Goal: Find contact information: Find contact information

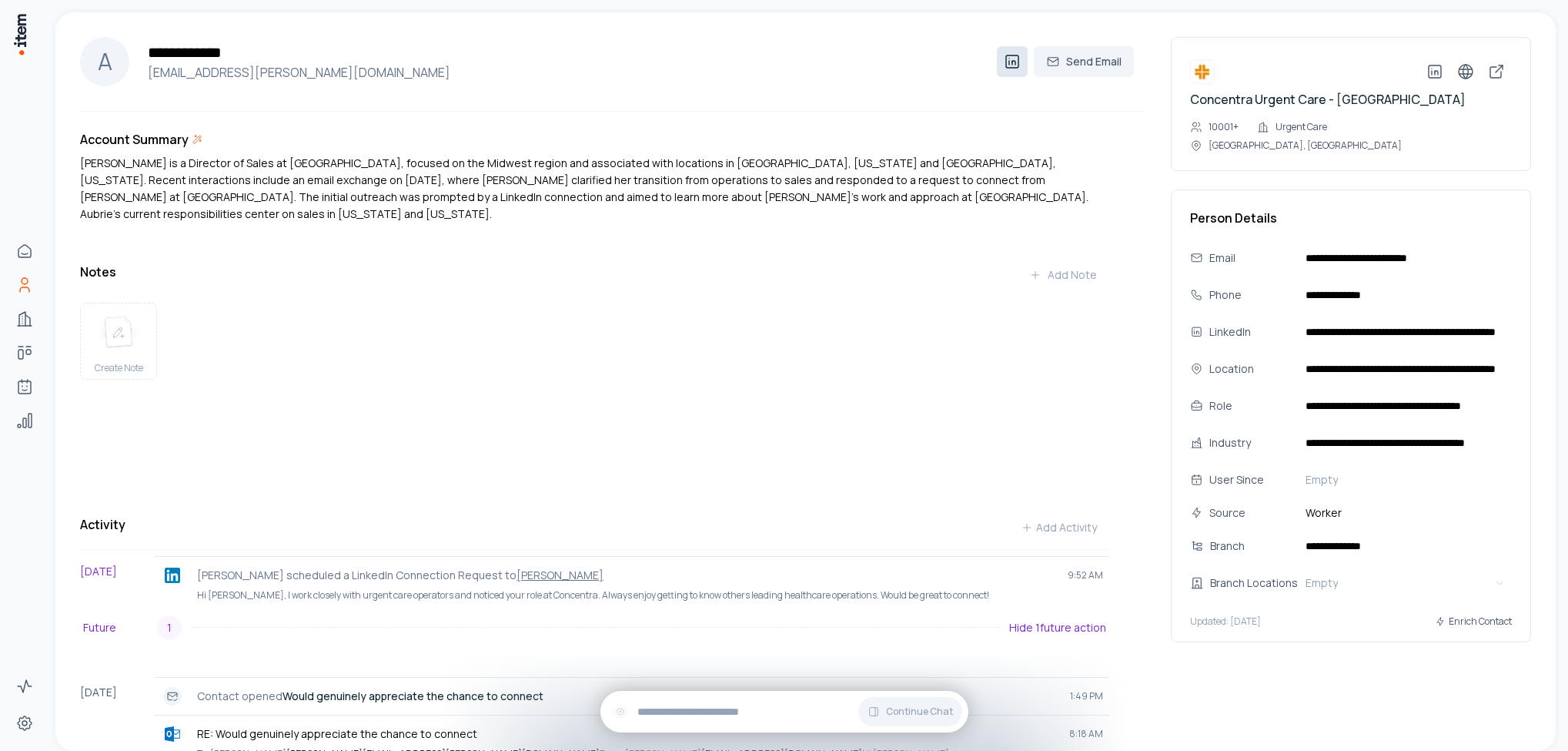
click at [1003, 58] on icon at bounding box center [1012, 62] width 18 height 18
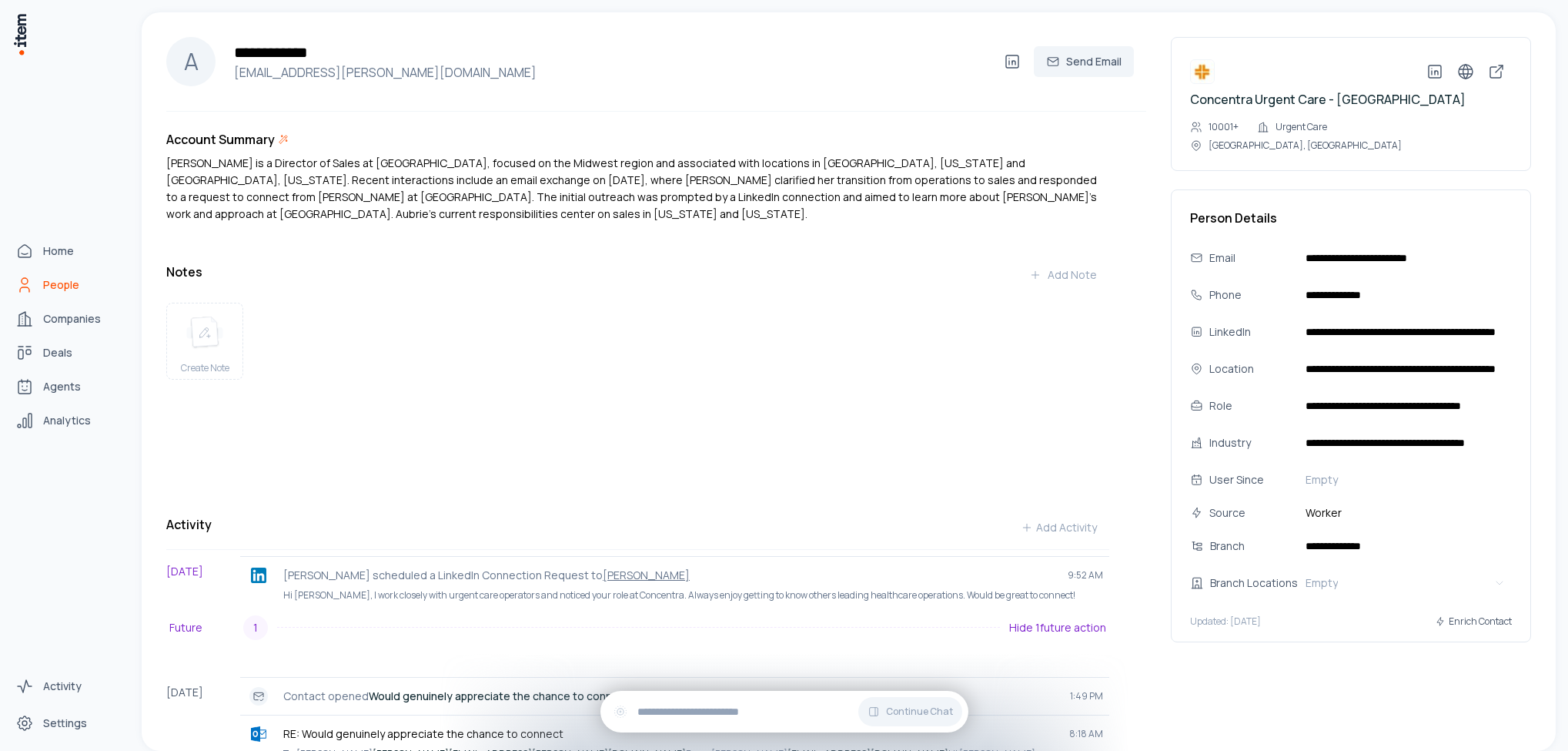
click at [46, 283] on span "People" at bounding box center [61, 285] width 36 height 16
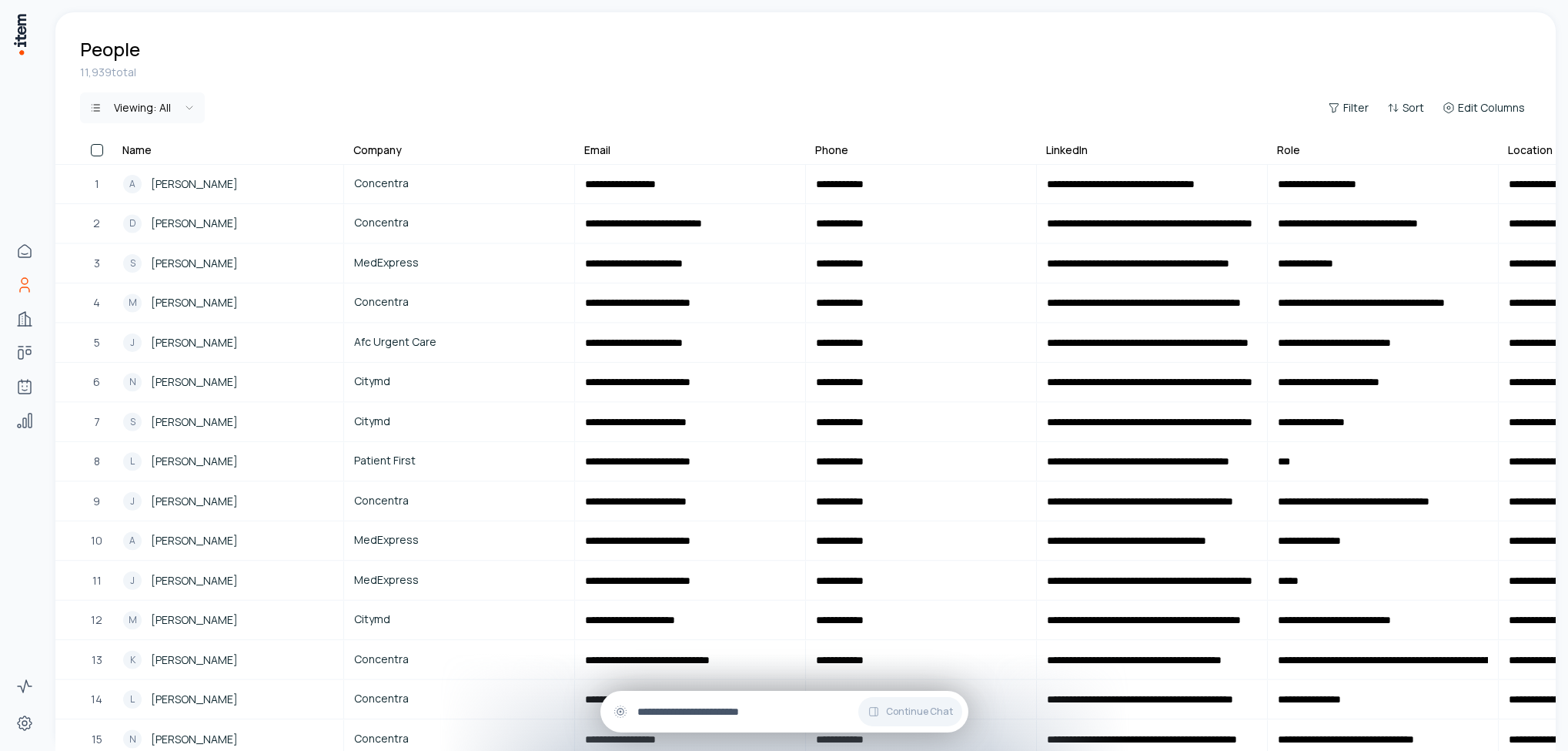
click at [728, 716] on input "text" at bounding box center [797, 712] width 319 height 17
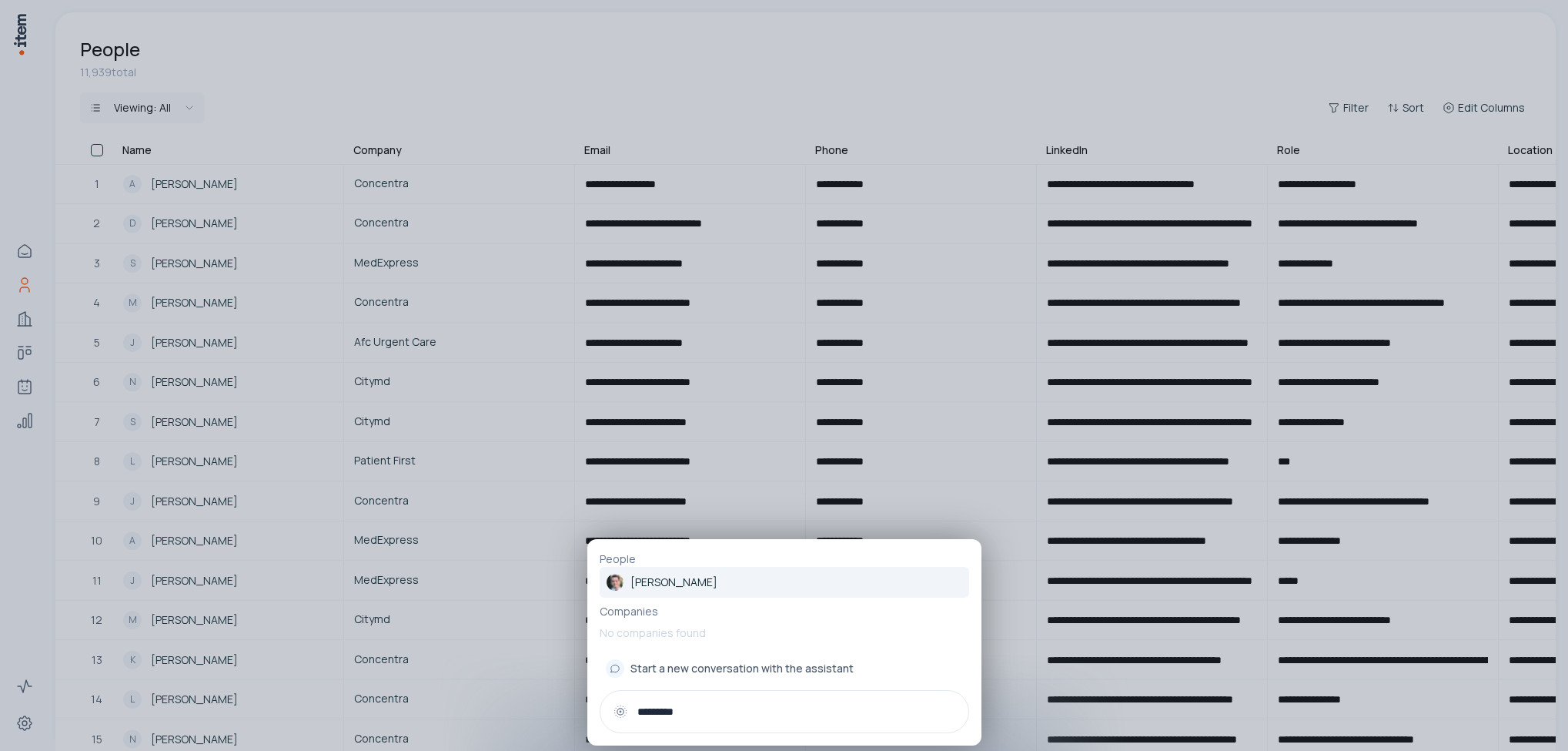
type input "*********"
click at [717, 582] on link "[PERSON_NAME]" at bounding box center [784, 582] width 369 height 30
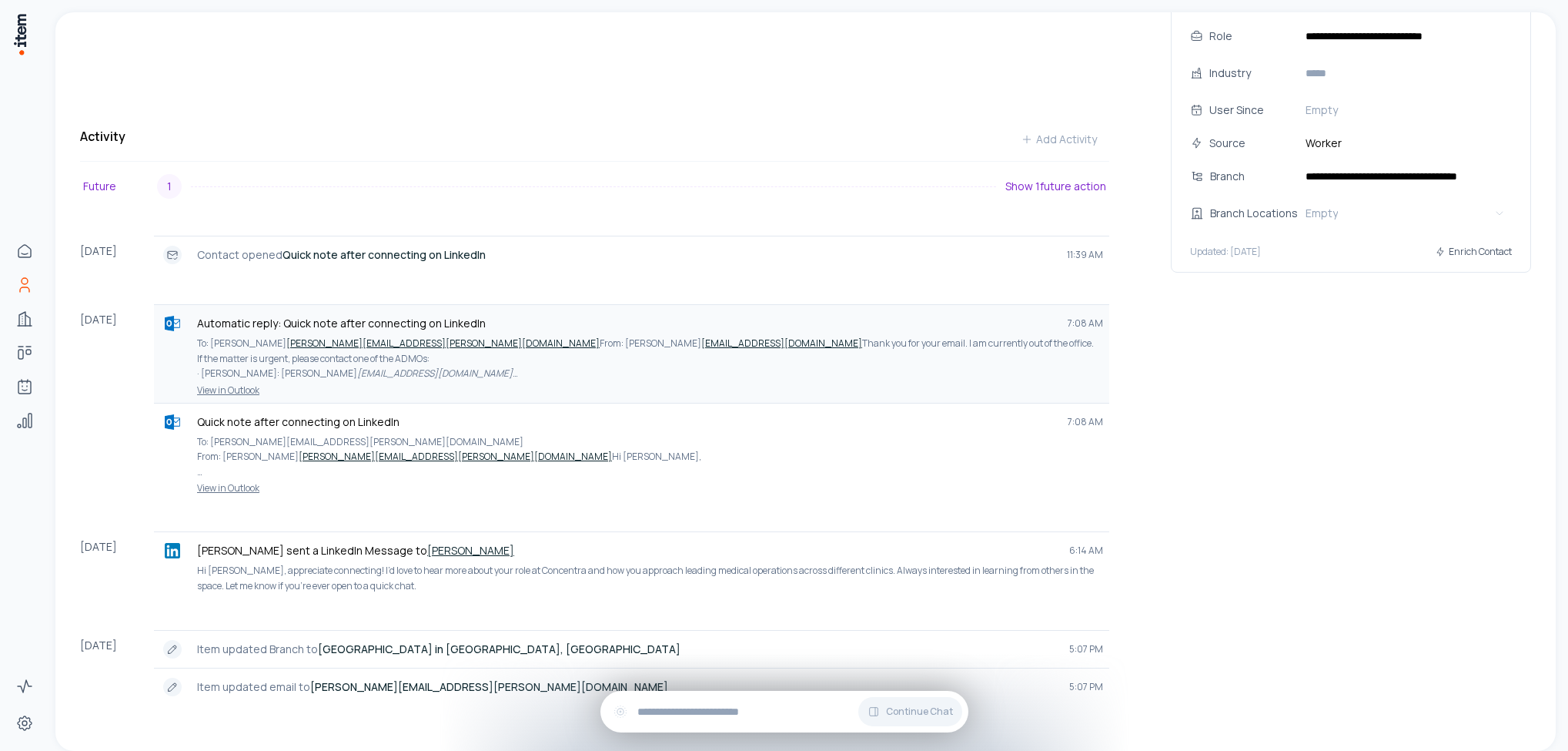
scroll to position [409, 0]
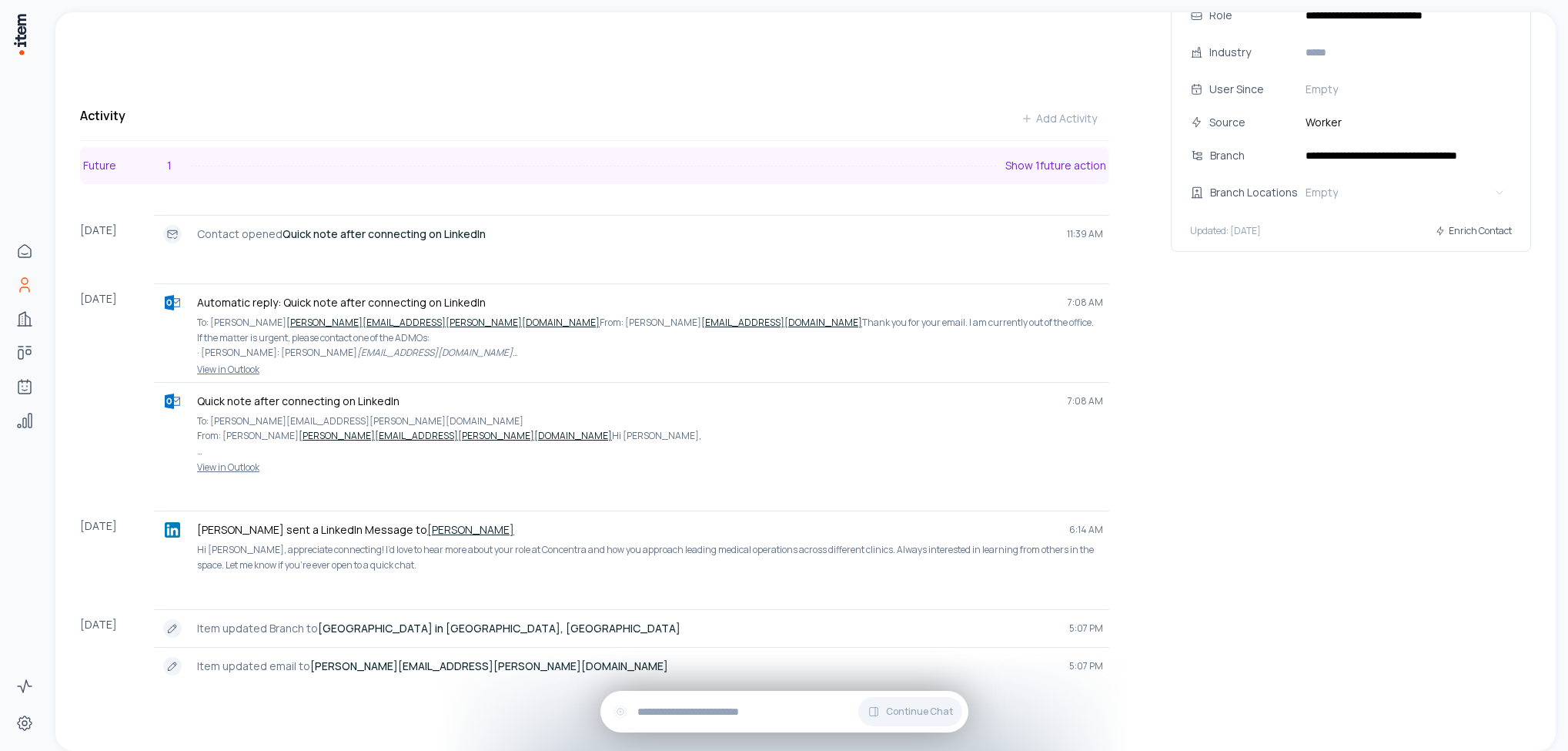
click at [301, 147] on button "Future 1 Show 1 future action" at bounding box center [594, 165] width 1029 height 37
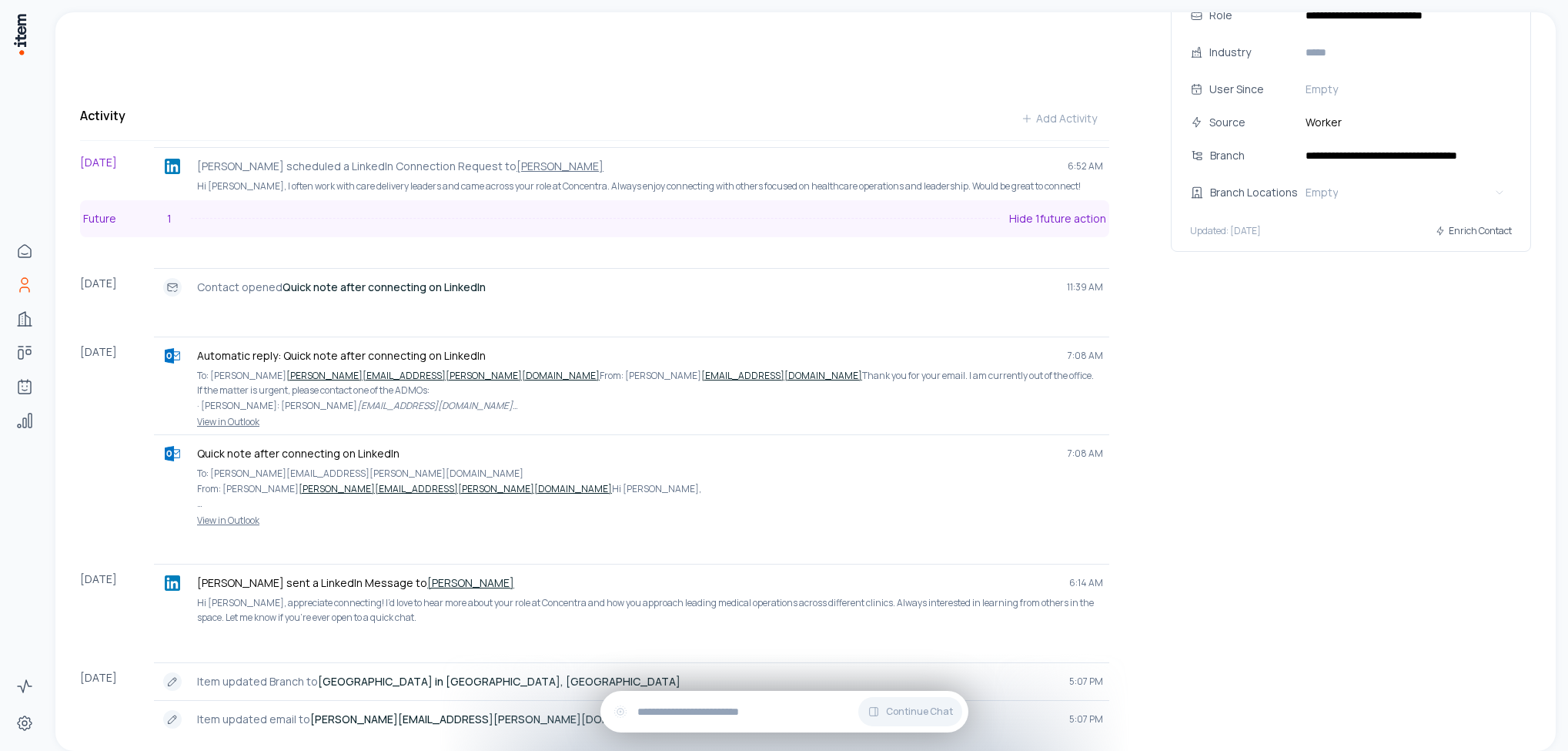
click at [356, 204] on button "Future 1 Hide 1 future action" at bounding box center [594, 218] width 1029 height 37
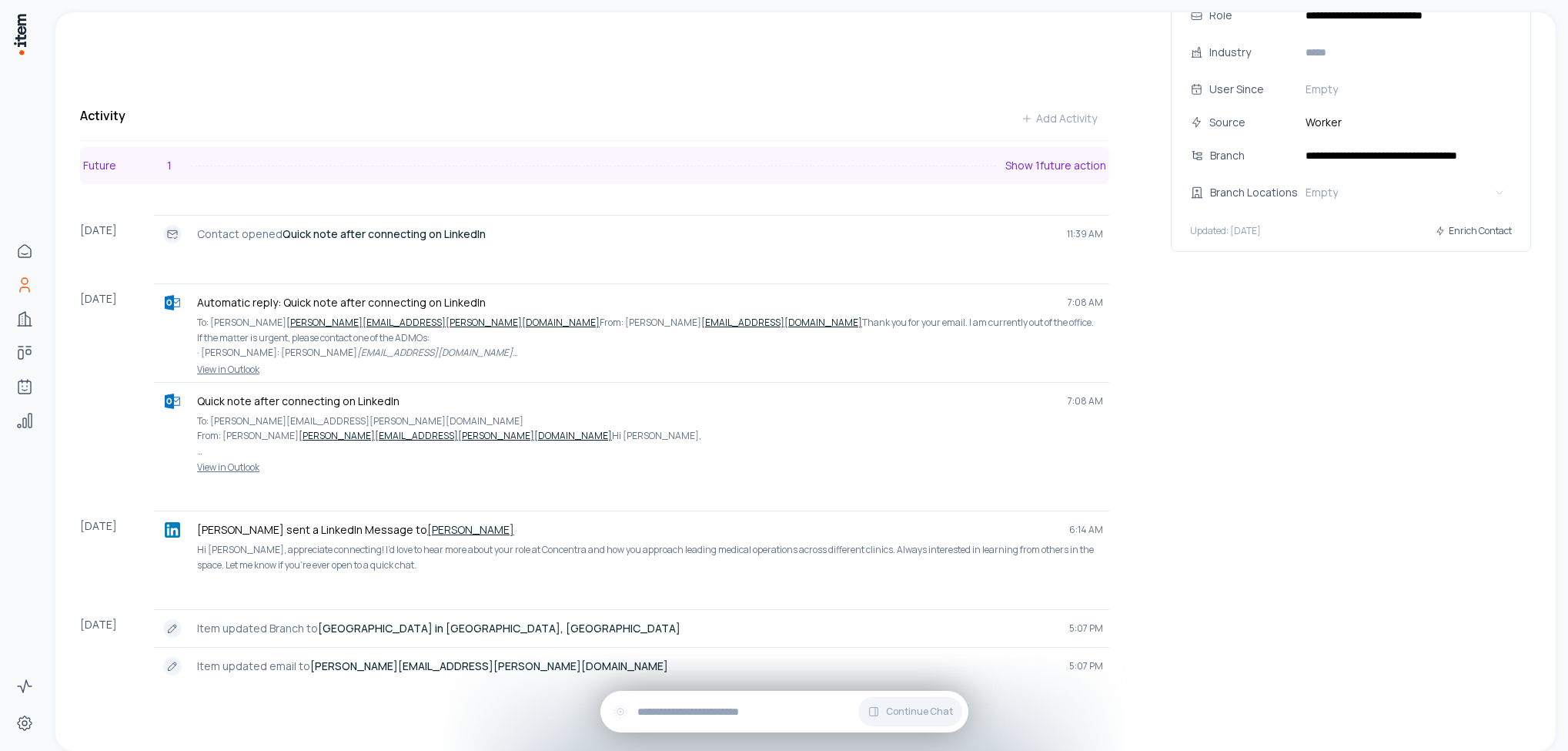
click at [358, 155] on button "Future 1 Show 1 future action" at bounding box center [594, 165] width 1029 height 37
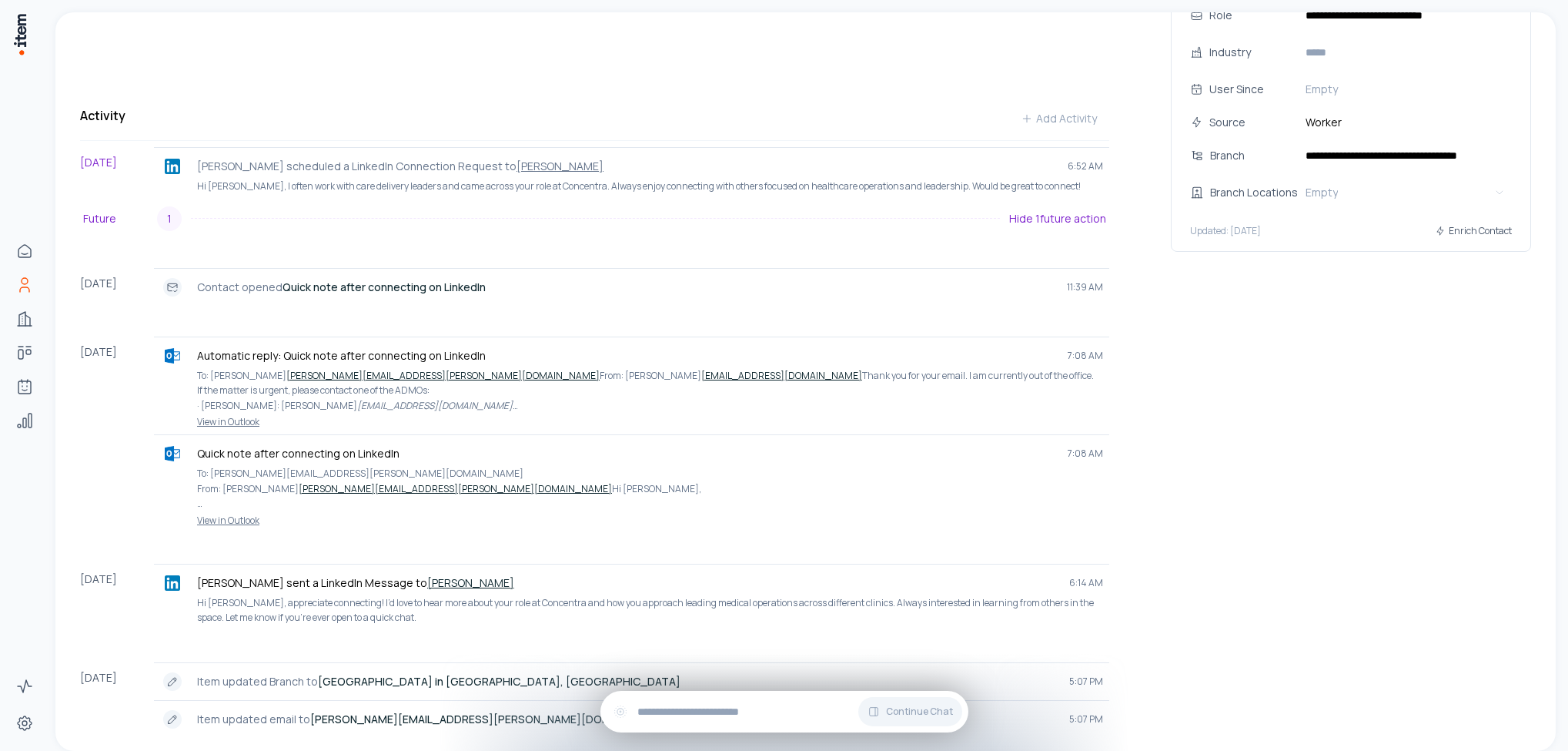
scroll to position [462, 0]
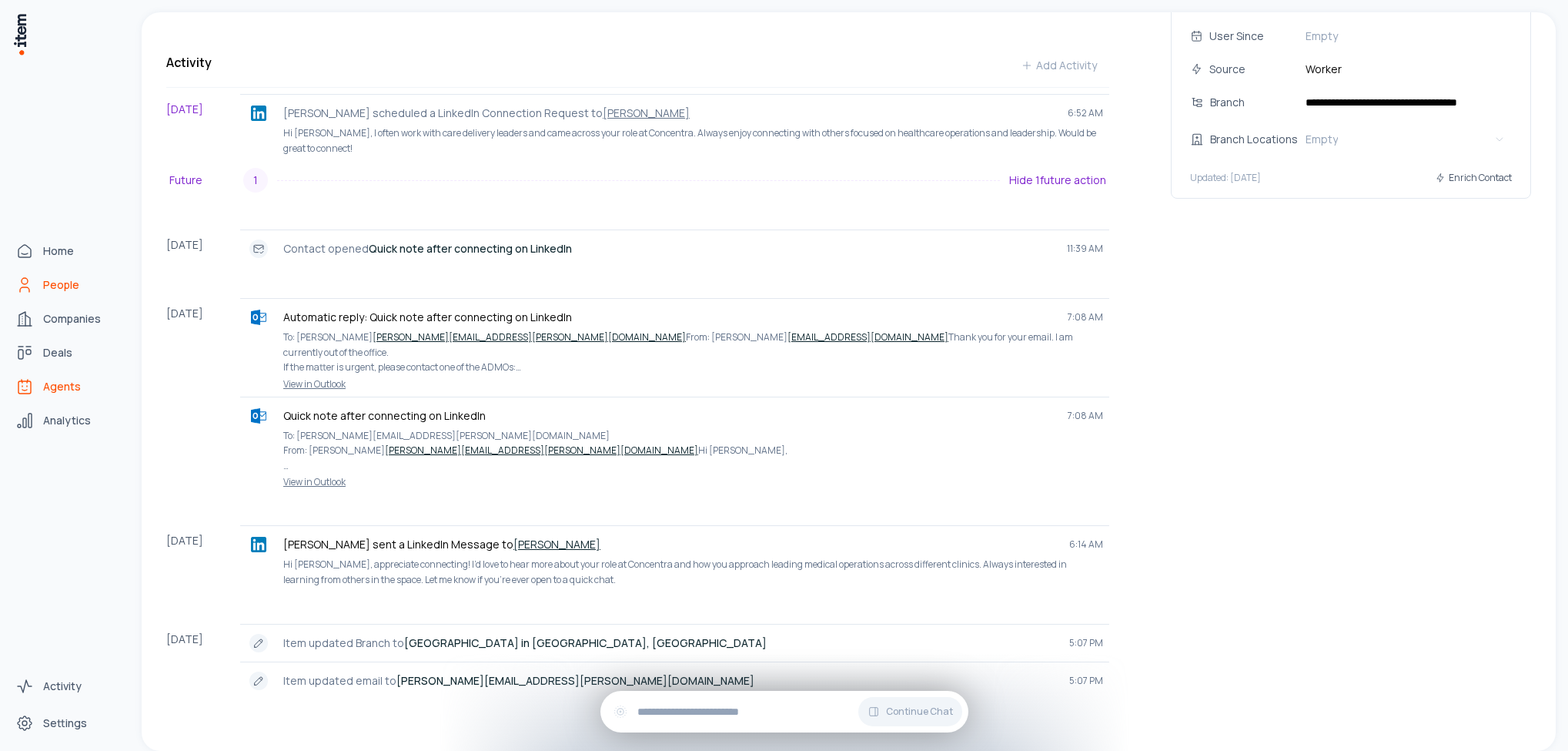
click at [67, 388] on span "Agents" at bounding box center [62, 387] width 38 height 16
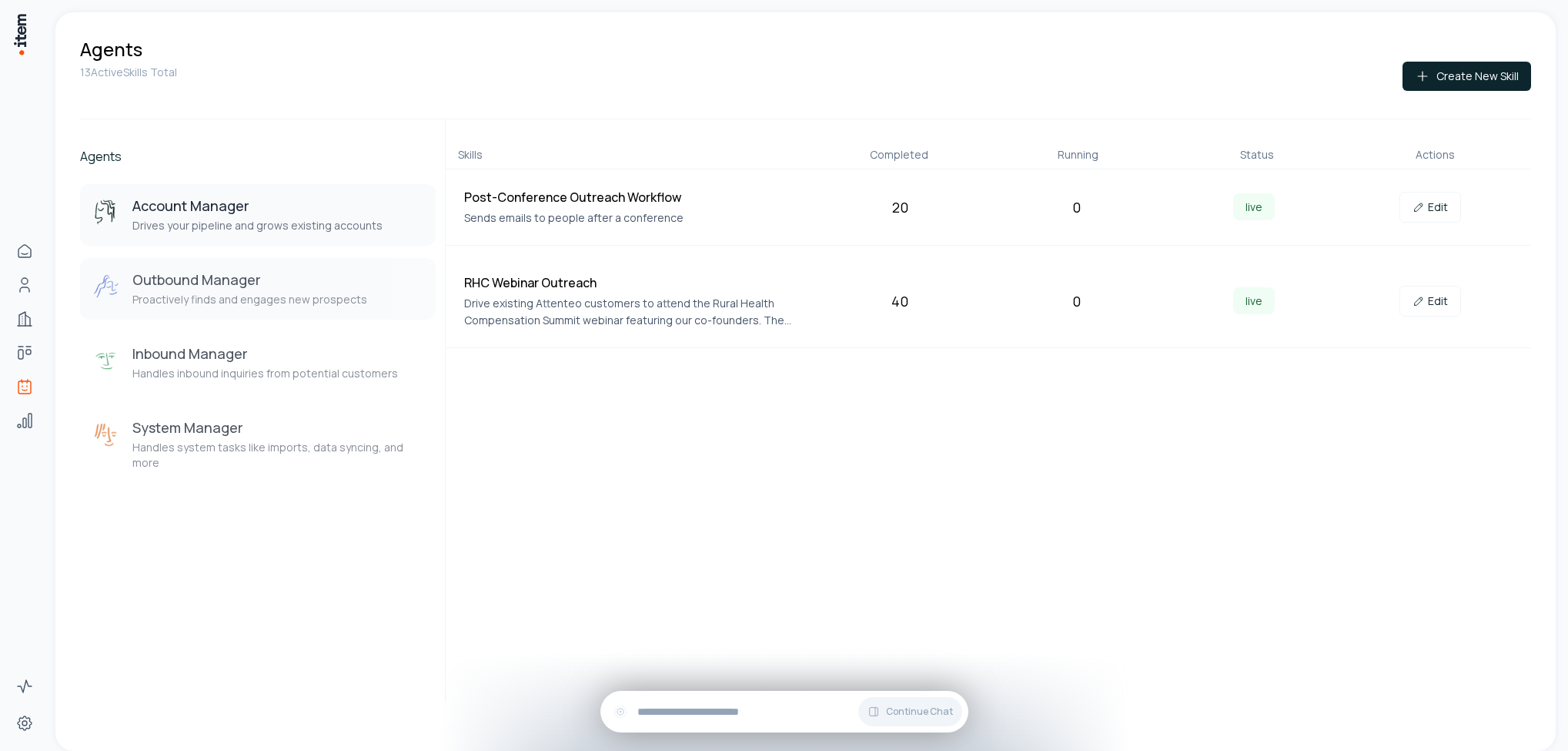
click at [277, 286] on h3 "Outbound Manager" at bounding box center [250, 280] width 235 height 18
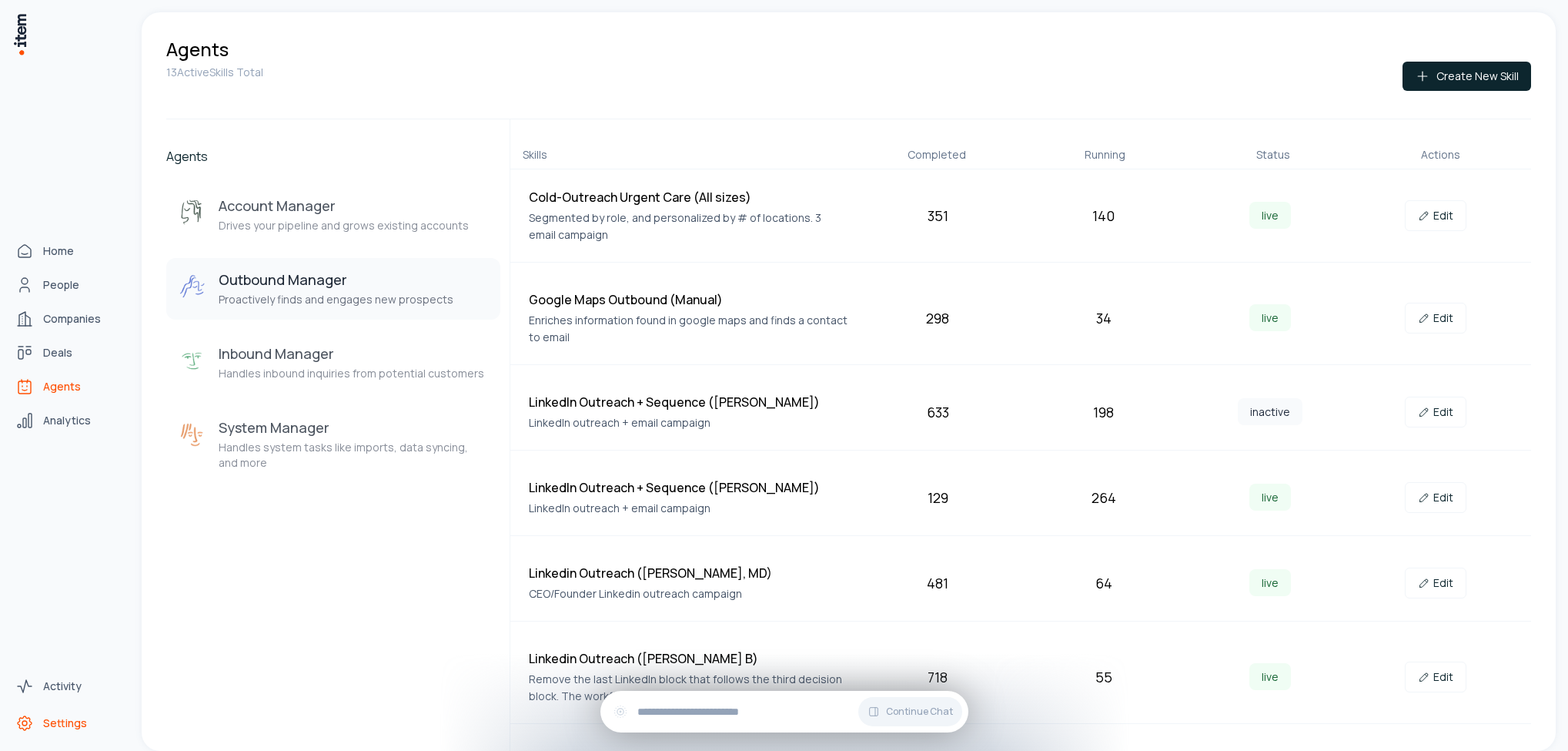
click at [32, 721] on icon "Settings" at bounding box center [25, 723] width 18 height 18
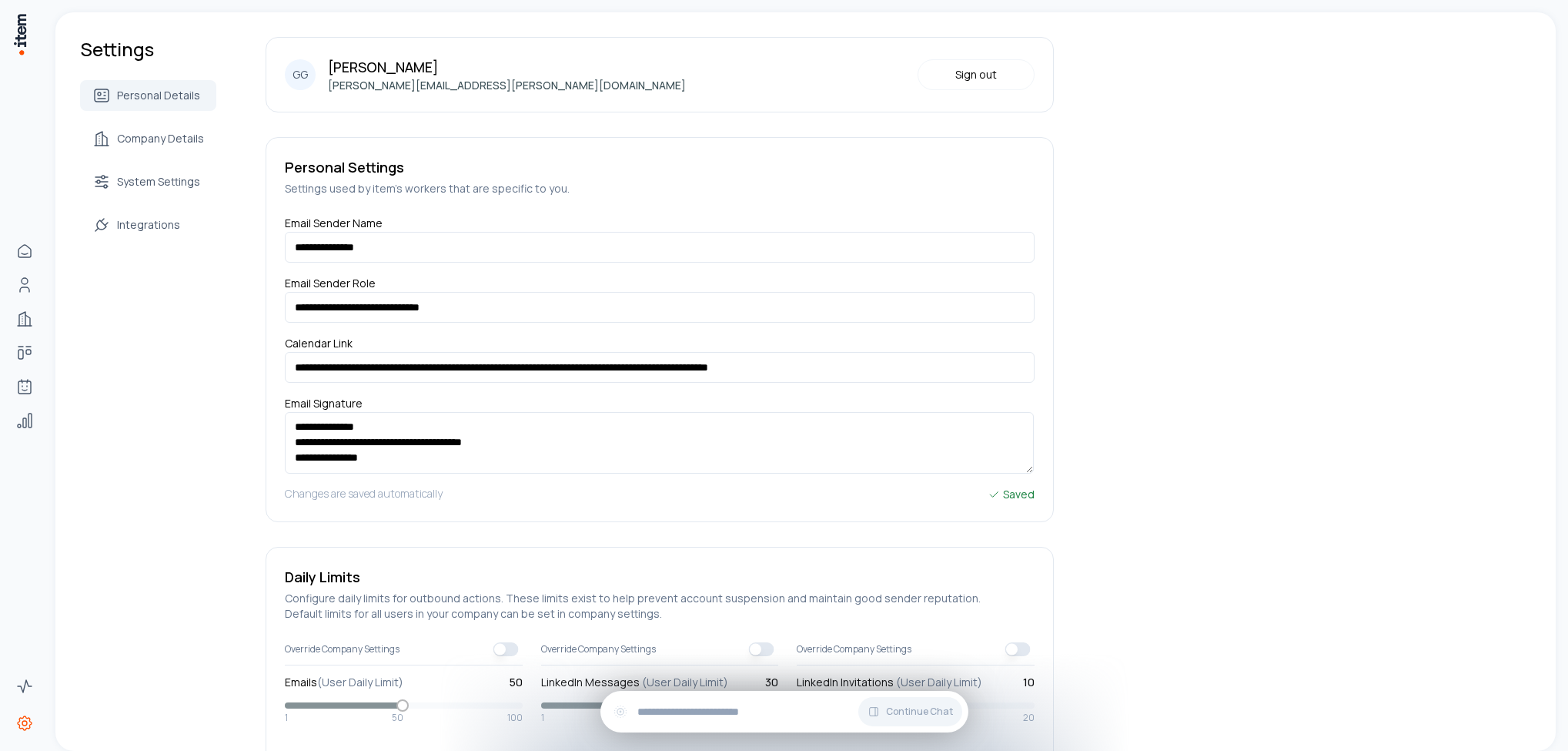
scroll to position [115, 0]
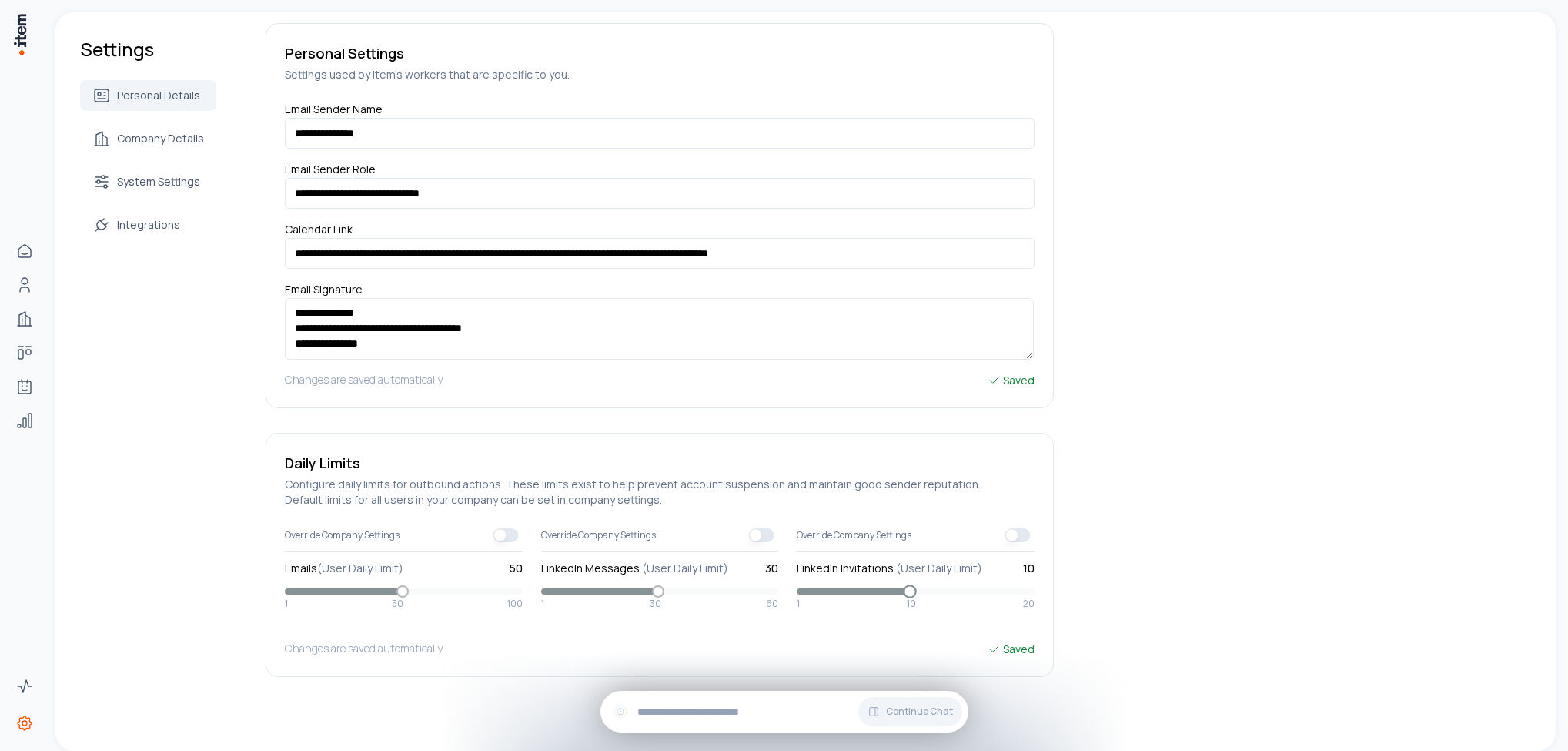
click at [917, 595] on span at bounding box center [909, 591] width 14 height 14
click at [951, 592] on span at bounding box center [915, 591] width 238 height 6
click at [1012, 532] on button "button" at bounding box center [1018, 535] width 25 height 14
click at [966, 595] on span at bounding box center [969, 591] width 14 height 14
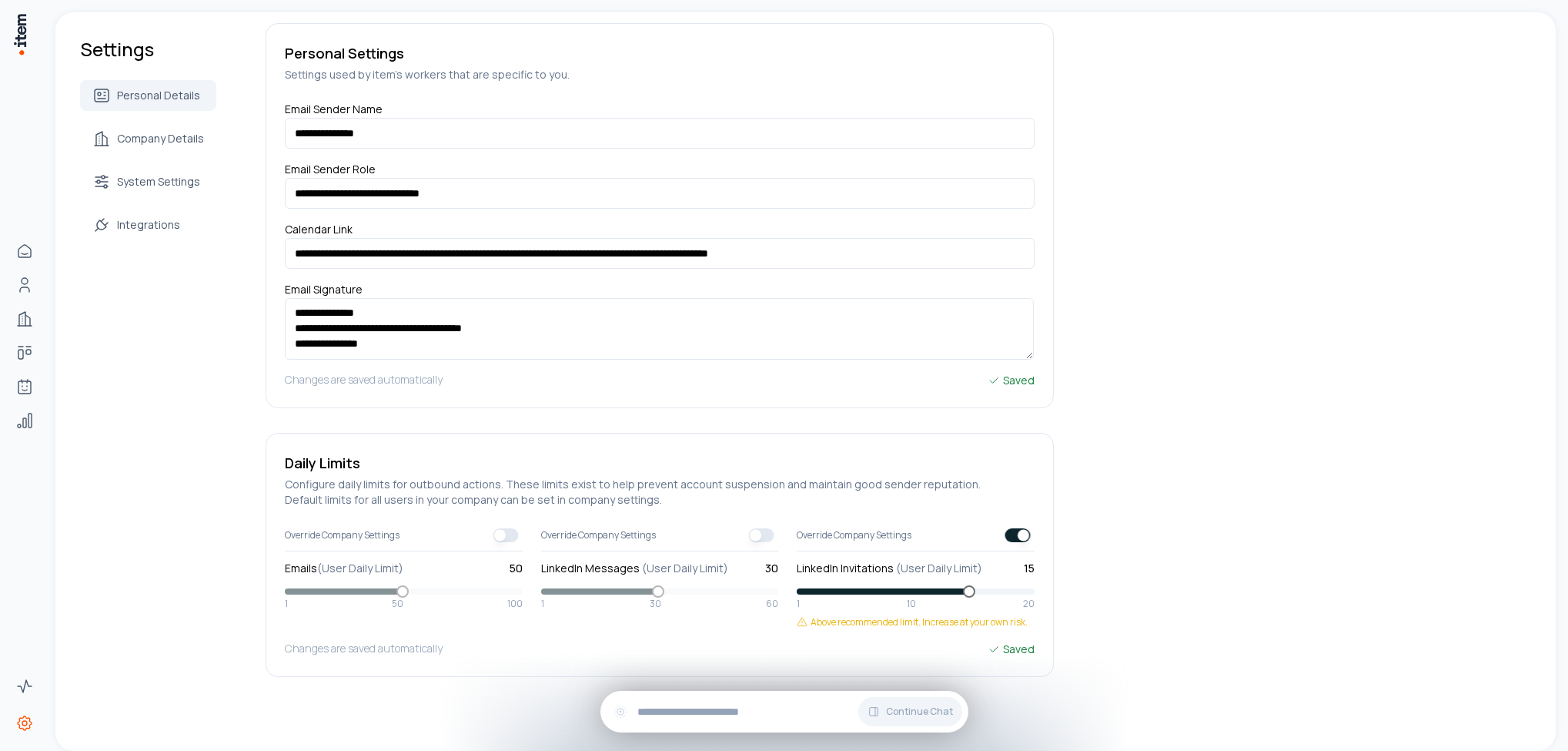
click at [1228, 190] on div "**********" at bounding box center [805, 324] width 1501 height 853
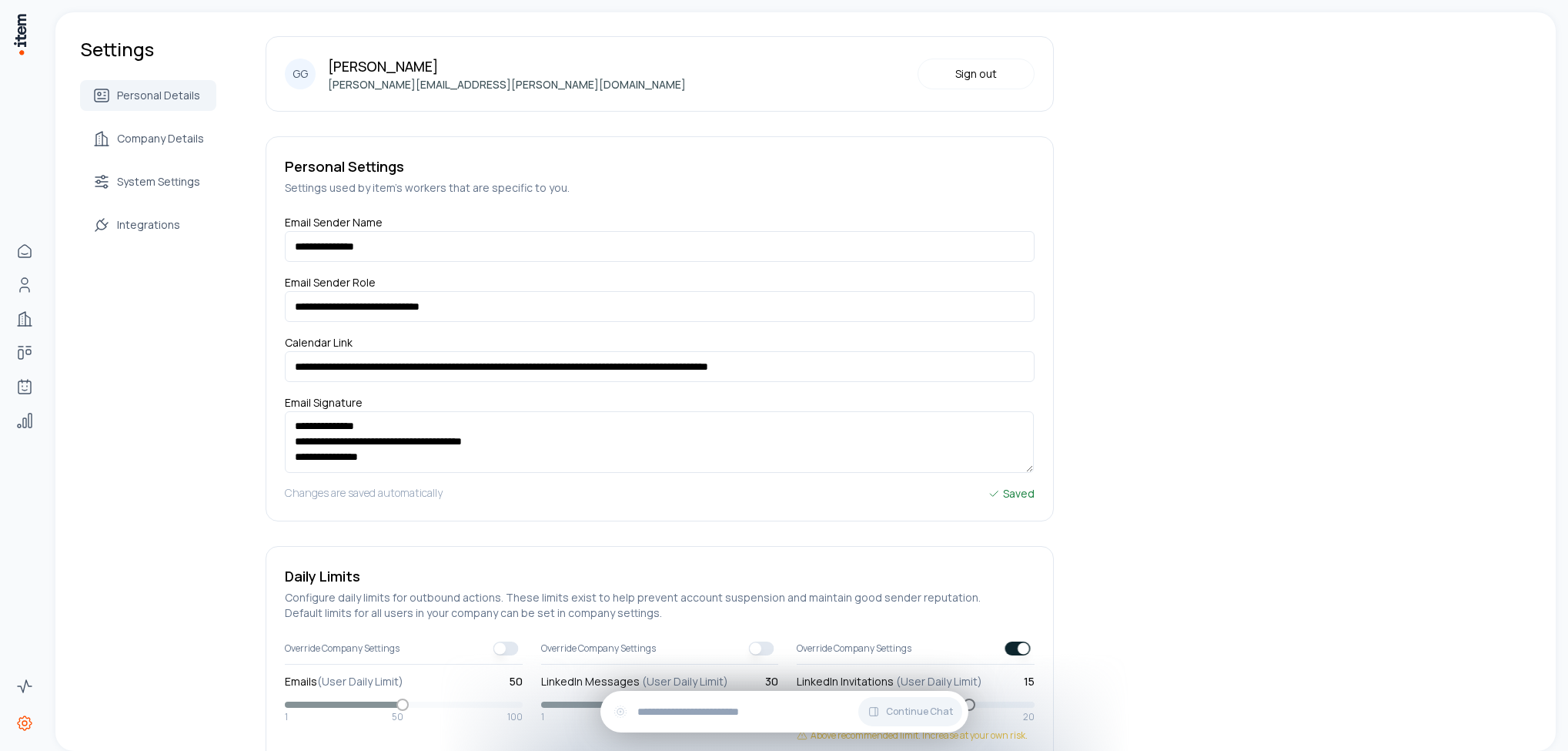
scroll to position [0, 0]
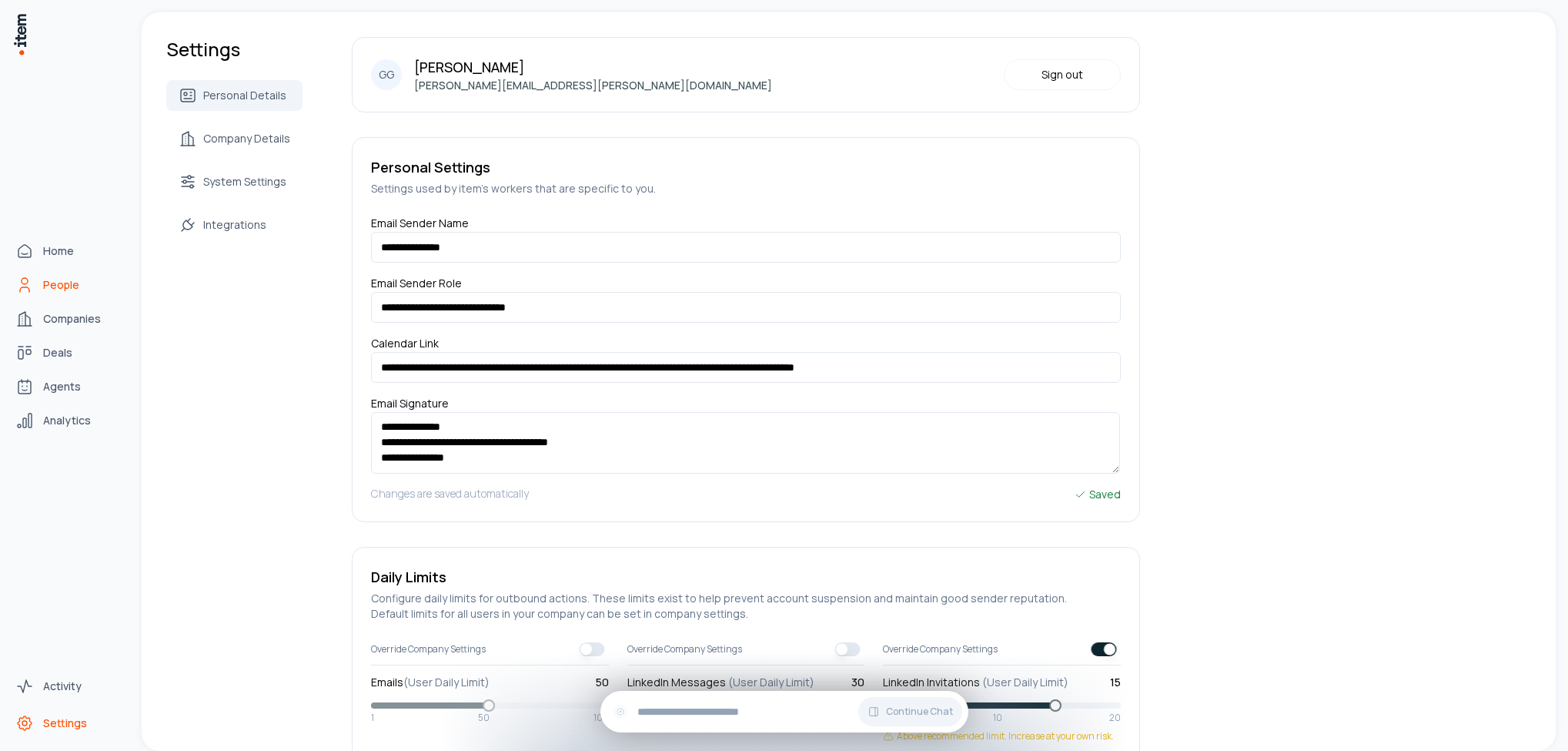
click at [63, 280] on span "People" at bounding box center [61, 285] width 36 height 16
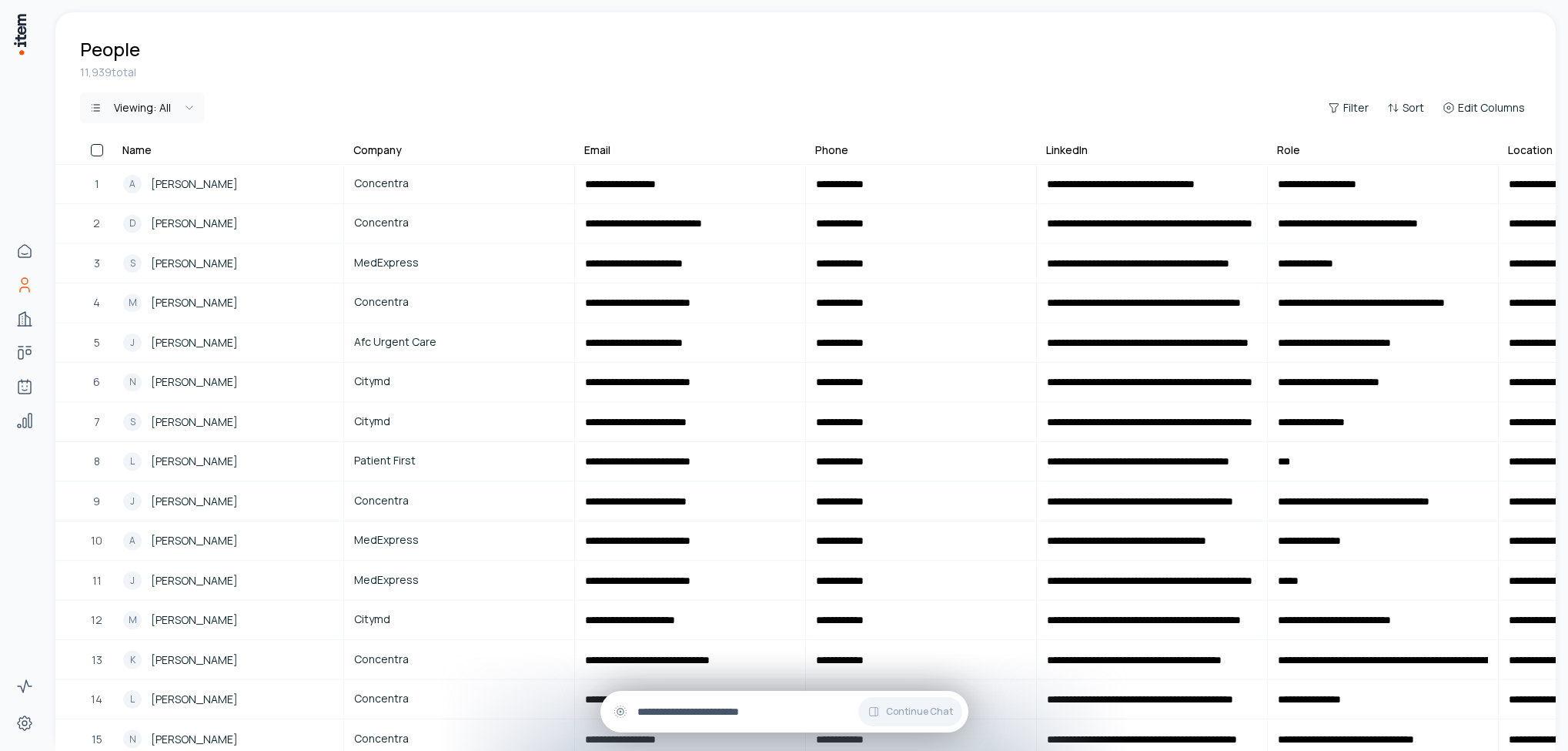
click at [714, 715] on input "text" at bounding box center [797, 712] width 319 height 17
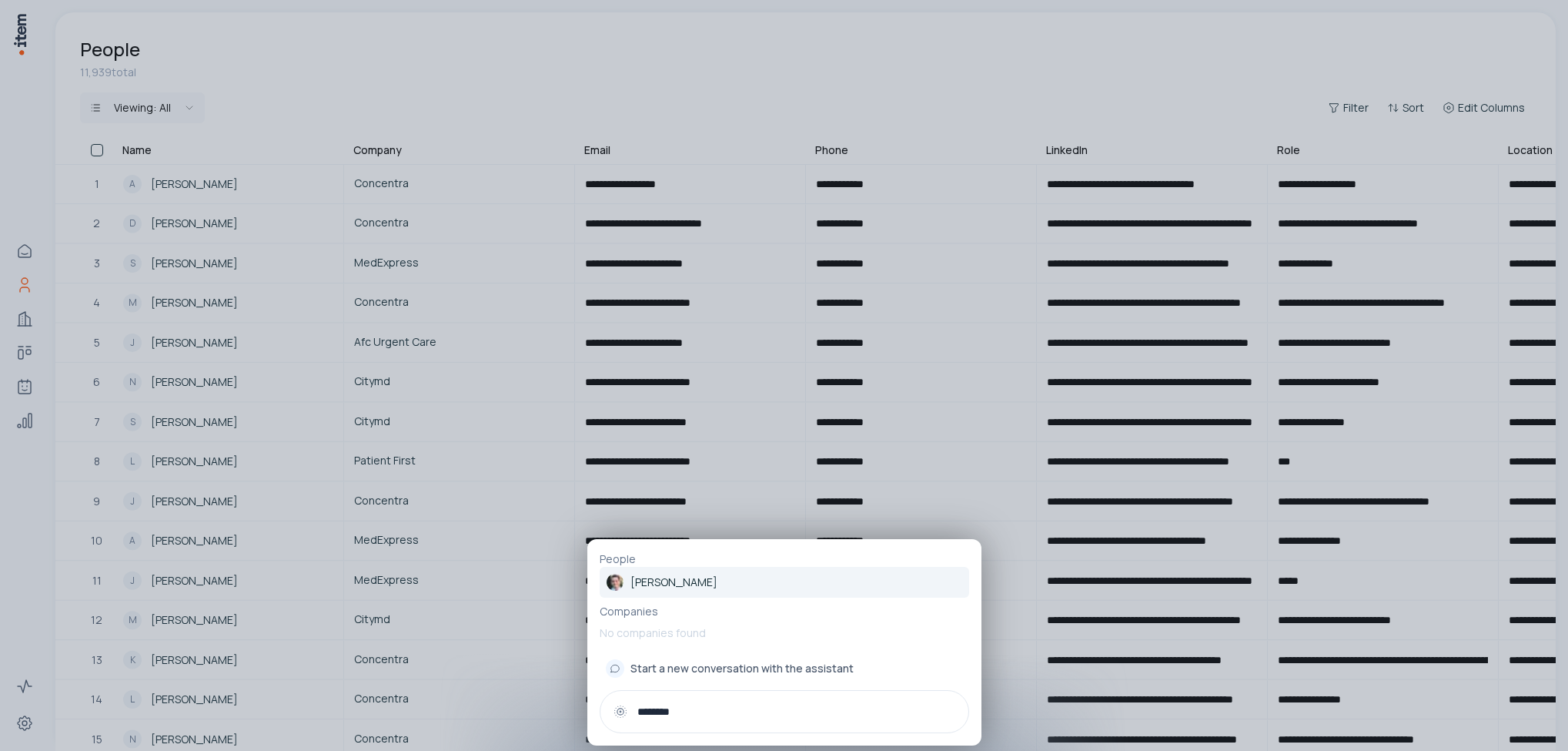
type input "********"
click at [698, 574] on link "[PERSON_NAME]" at bounding box center [784, 582] width 369 height 30
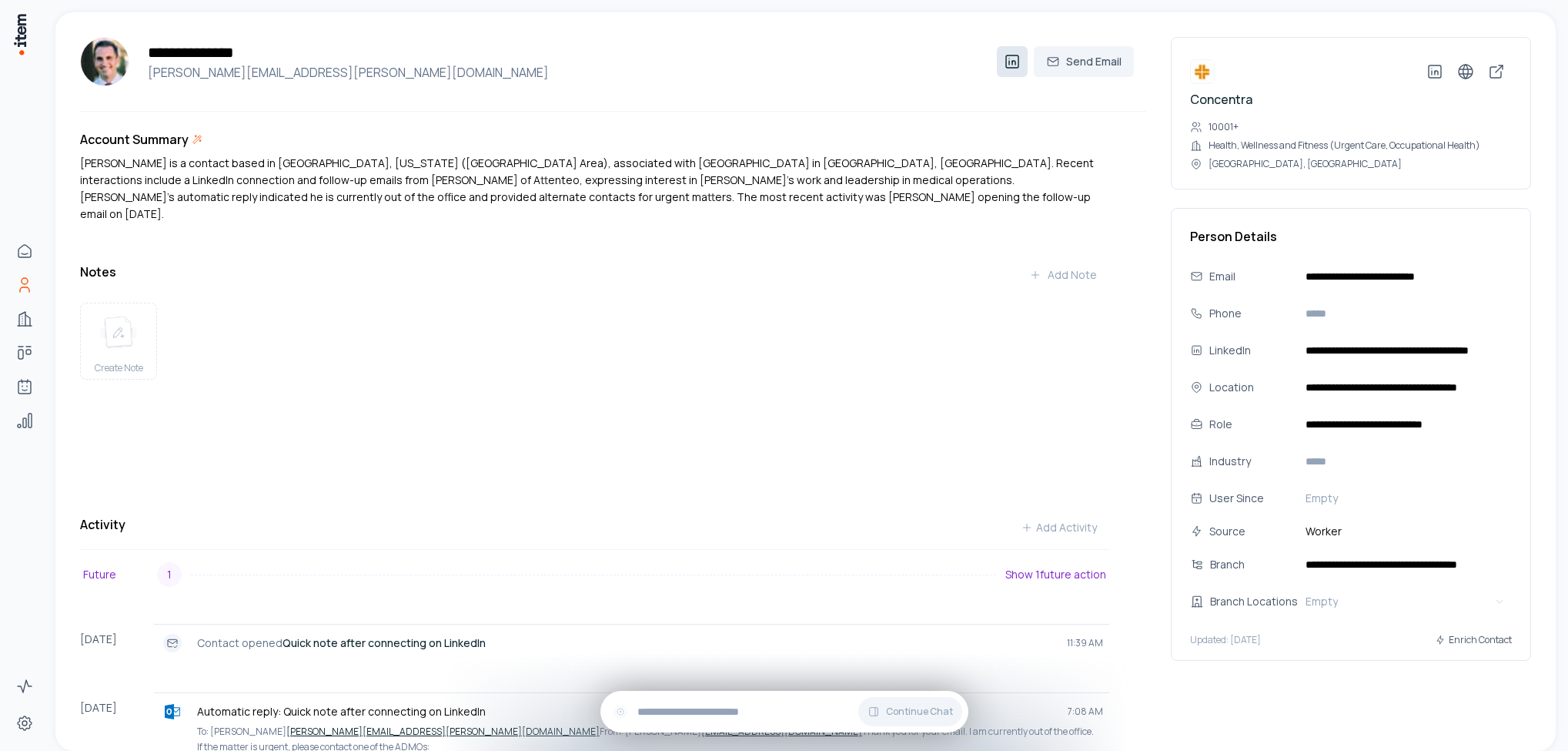
click at [1003, 60] on icon at bounding box center [1012, 62] width 18 height 18
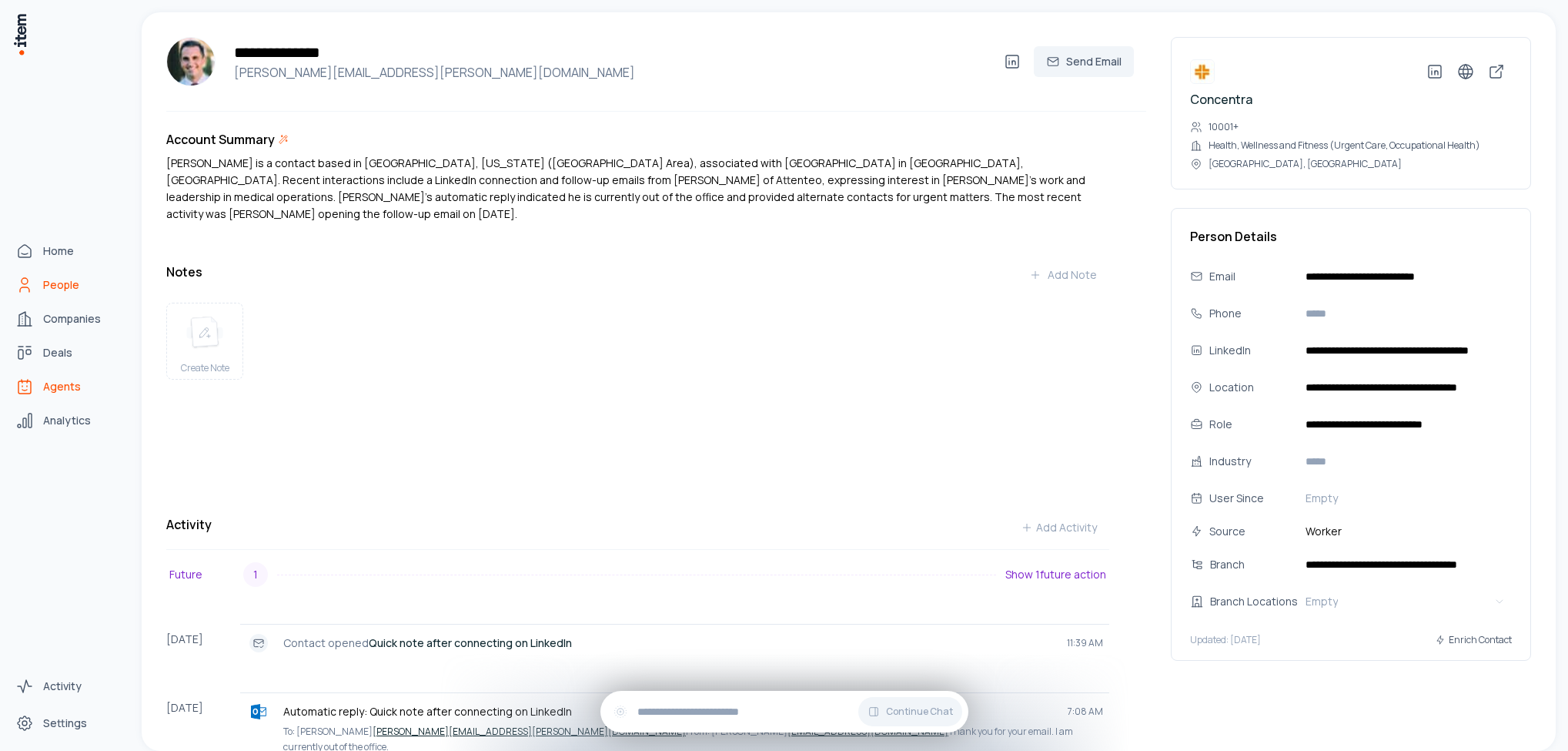
click at [54, 389] on span "Agents" at bounding box center [62, 387] width 38 height 16
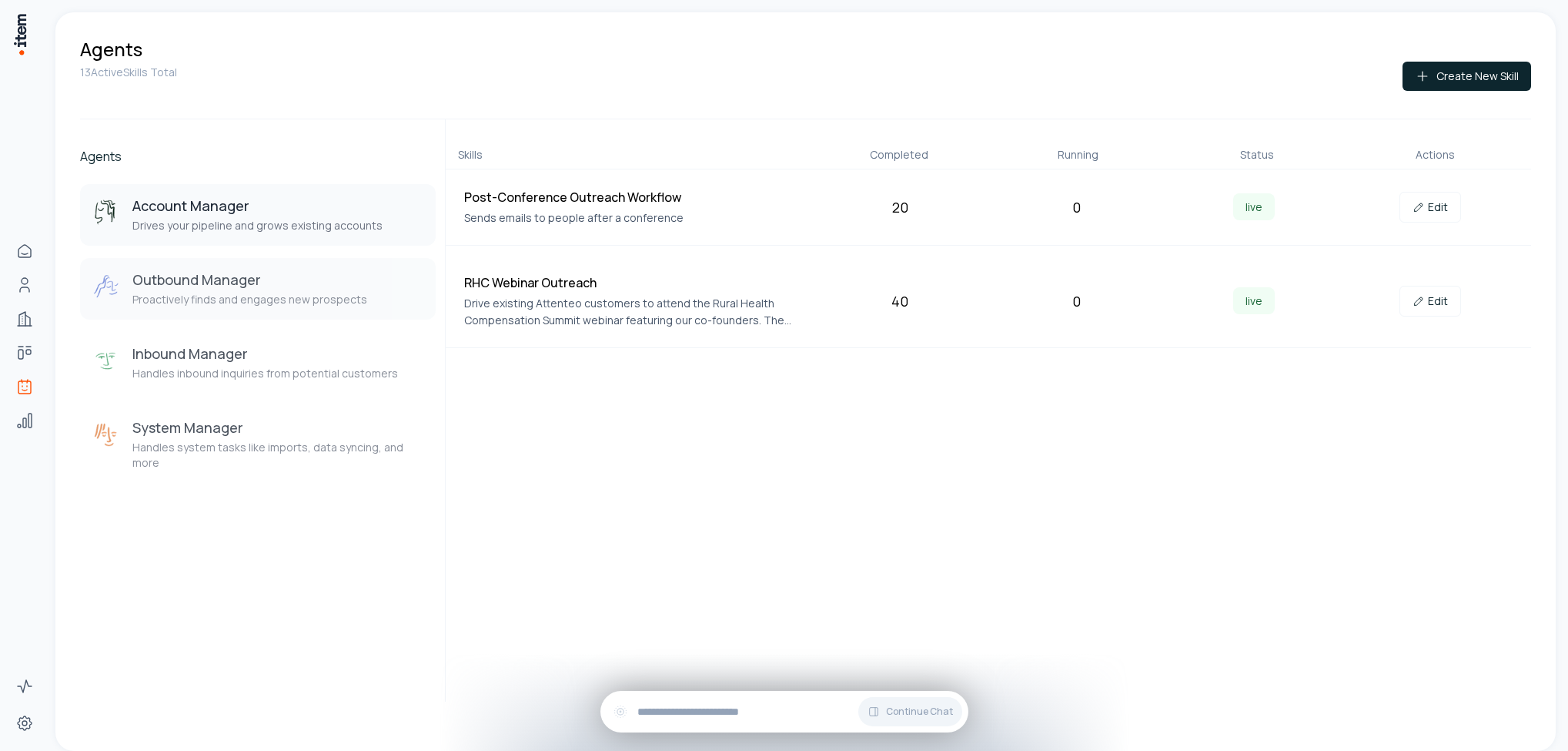
click at [324, 298] on p "Proactively finds and engages new prospects" at bounding box center [250, 299] width 235 height 16
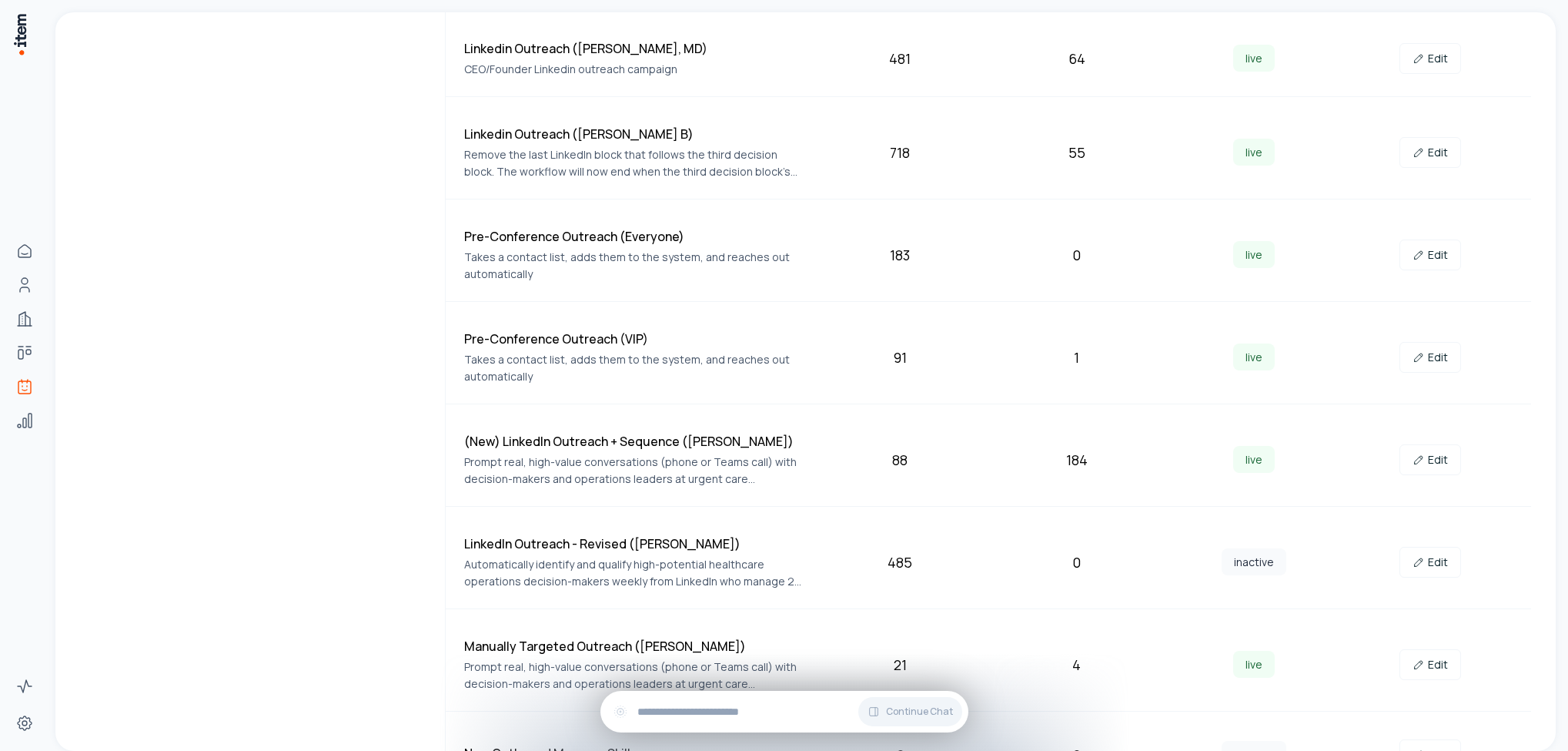
scroll to position [577, 0]
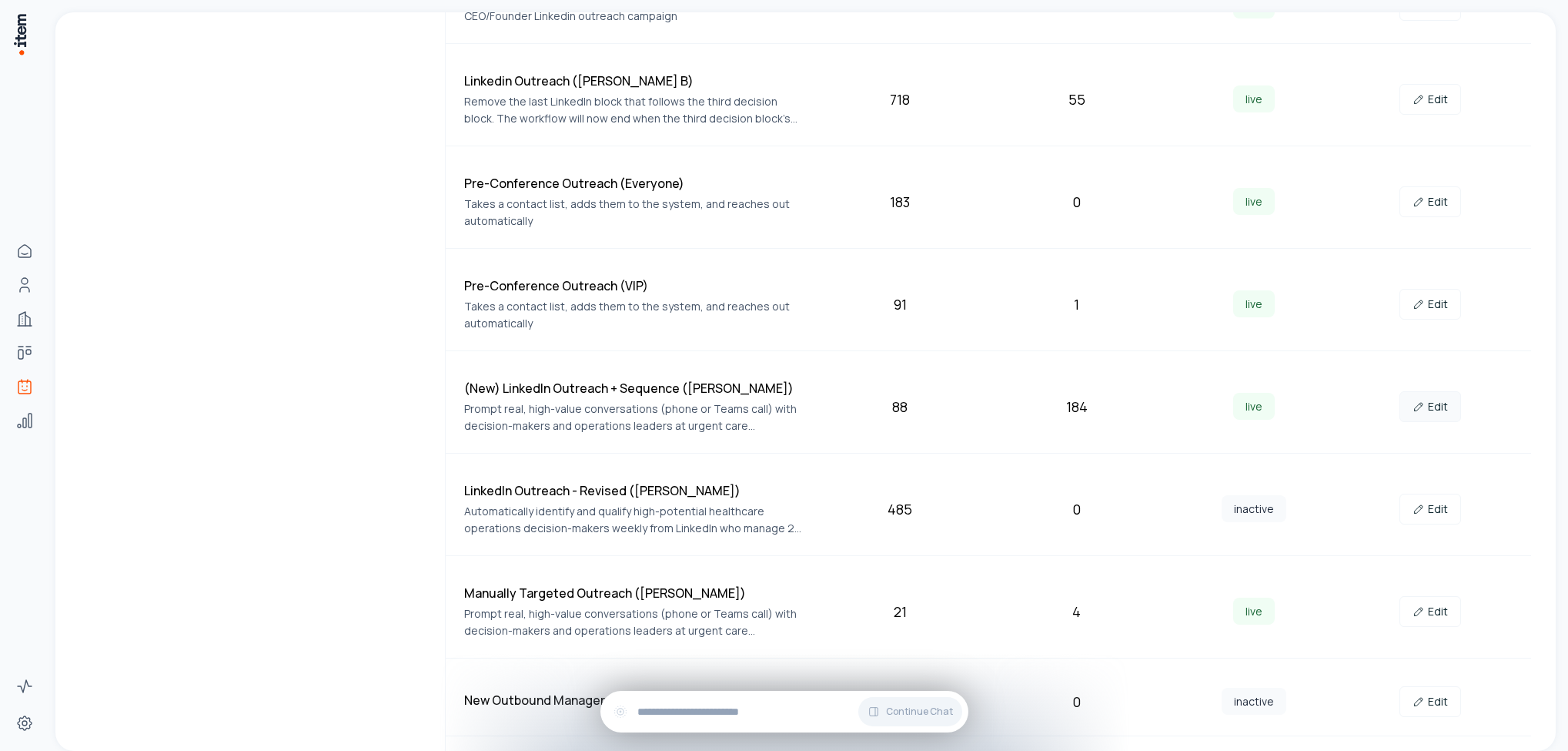
click at [1428, 416] on link "Edit" at bounding box center [1430, 406] width 62 height 30
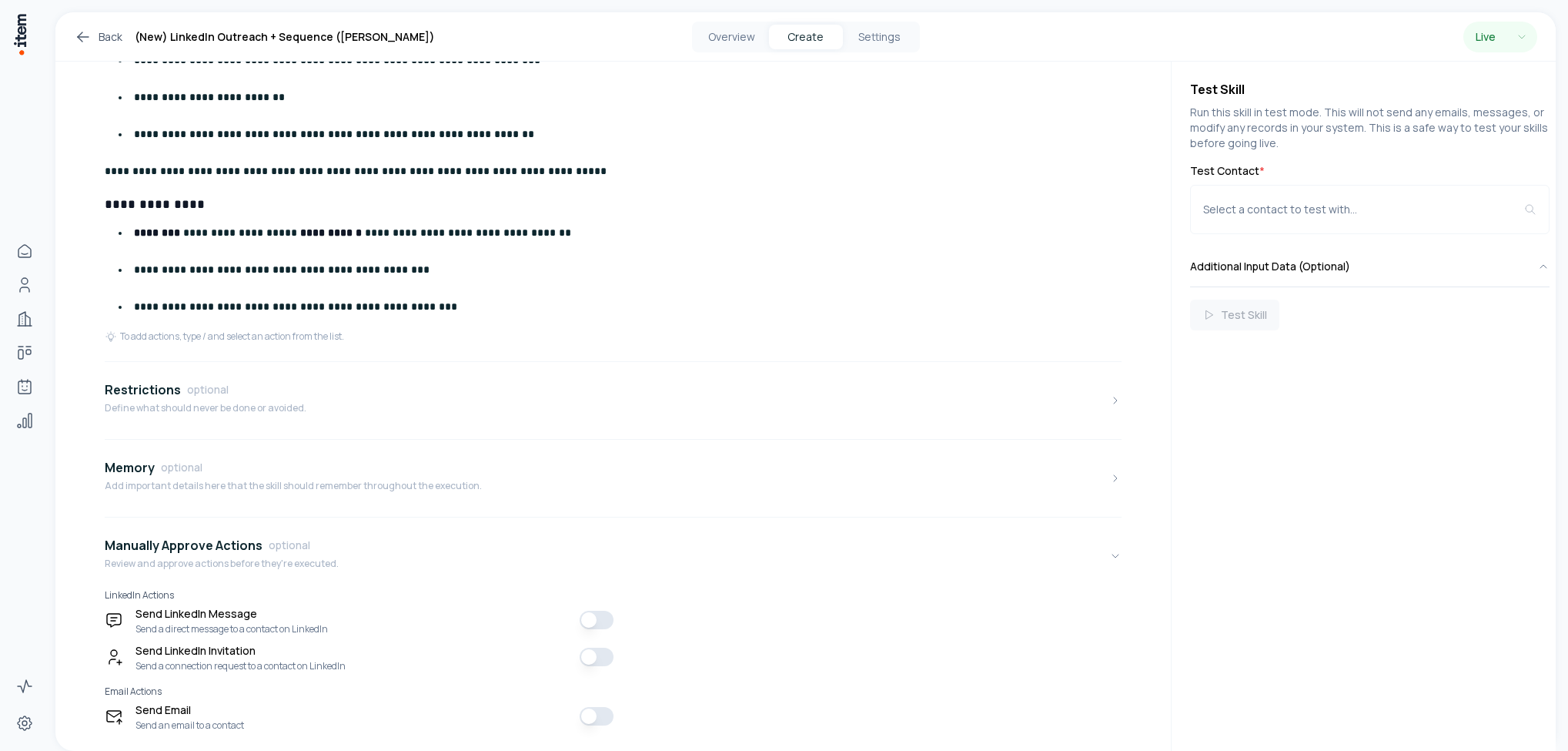
scroll to position [1965, 0]
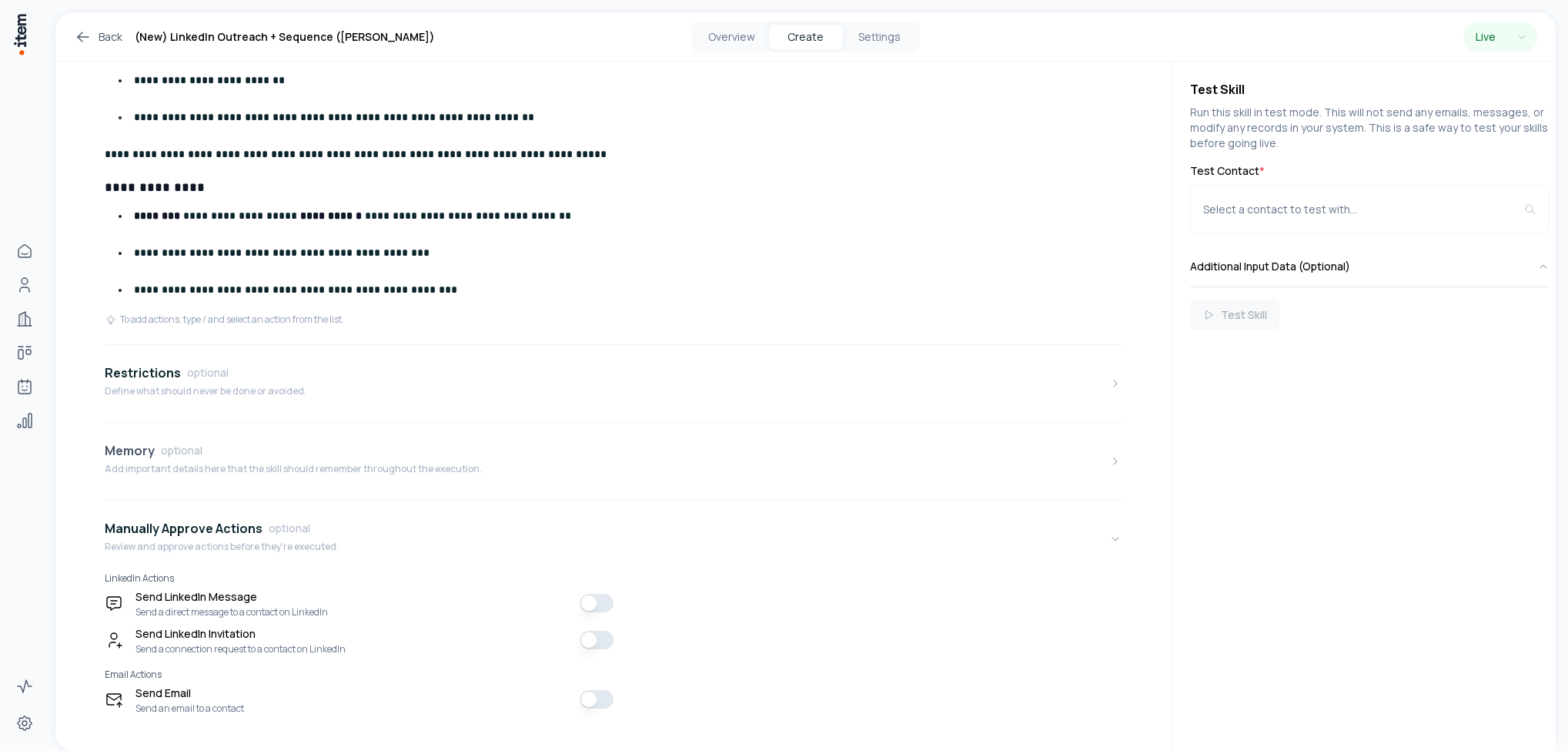
click at [275, 442] on div "Memory optional" at bounding box center [293, 451] width 377 height 18
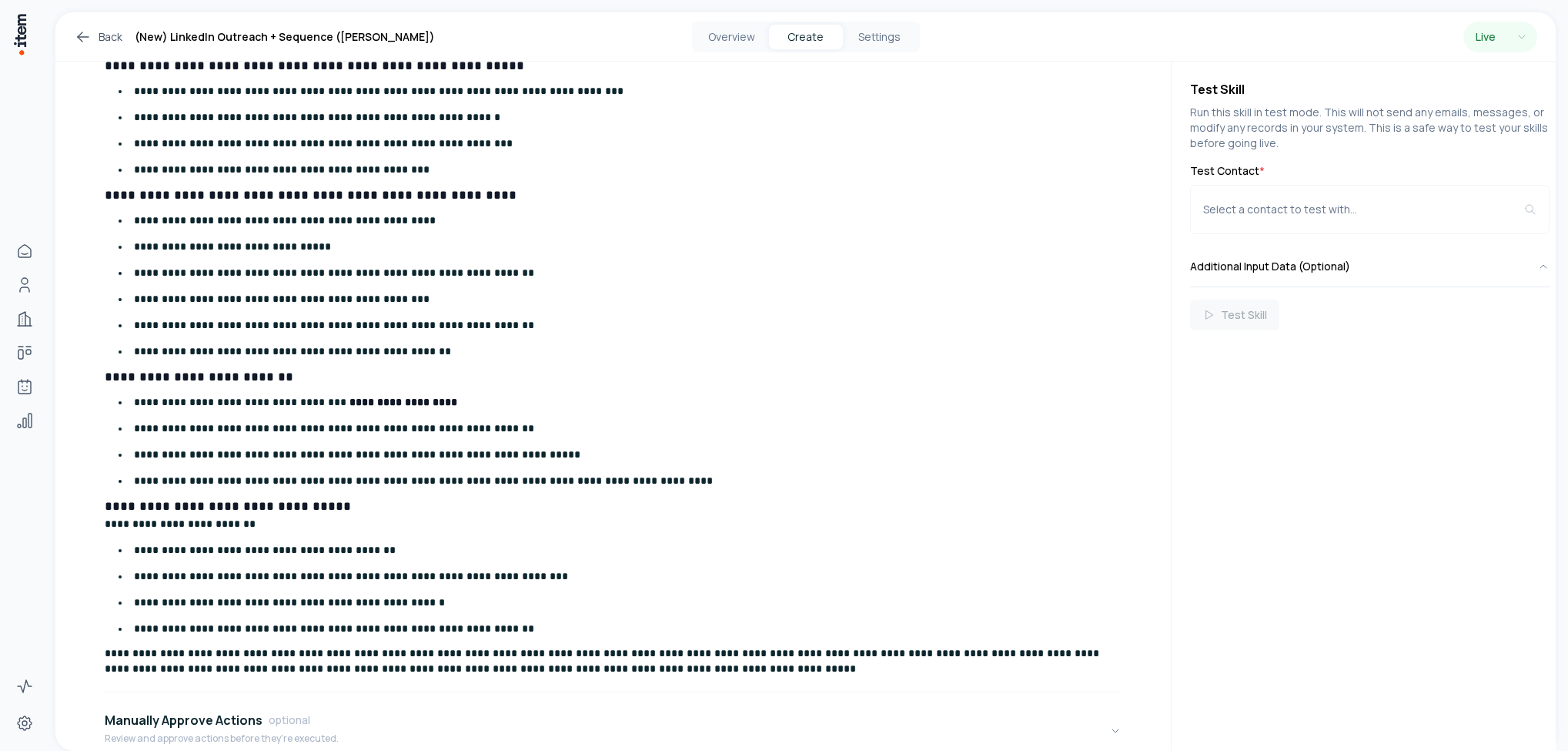
scroll to position [2774, 0]
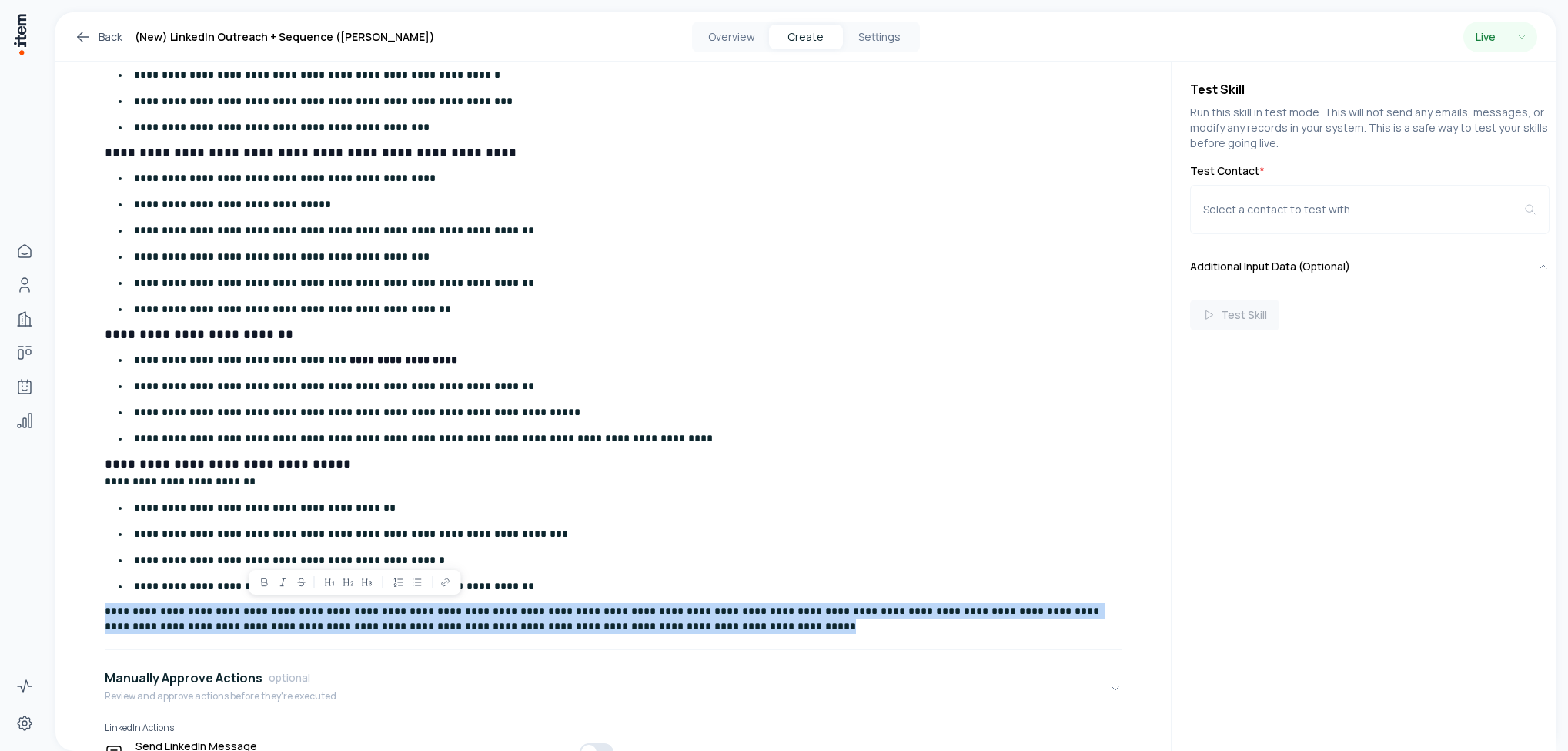
drag, startPoint x: 613, startPoint y: 595, endPoint x: 90, endPoint y: 585, distance: 523.1
copy p "**********"
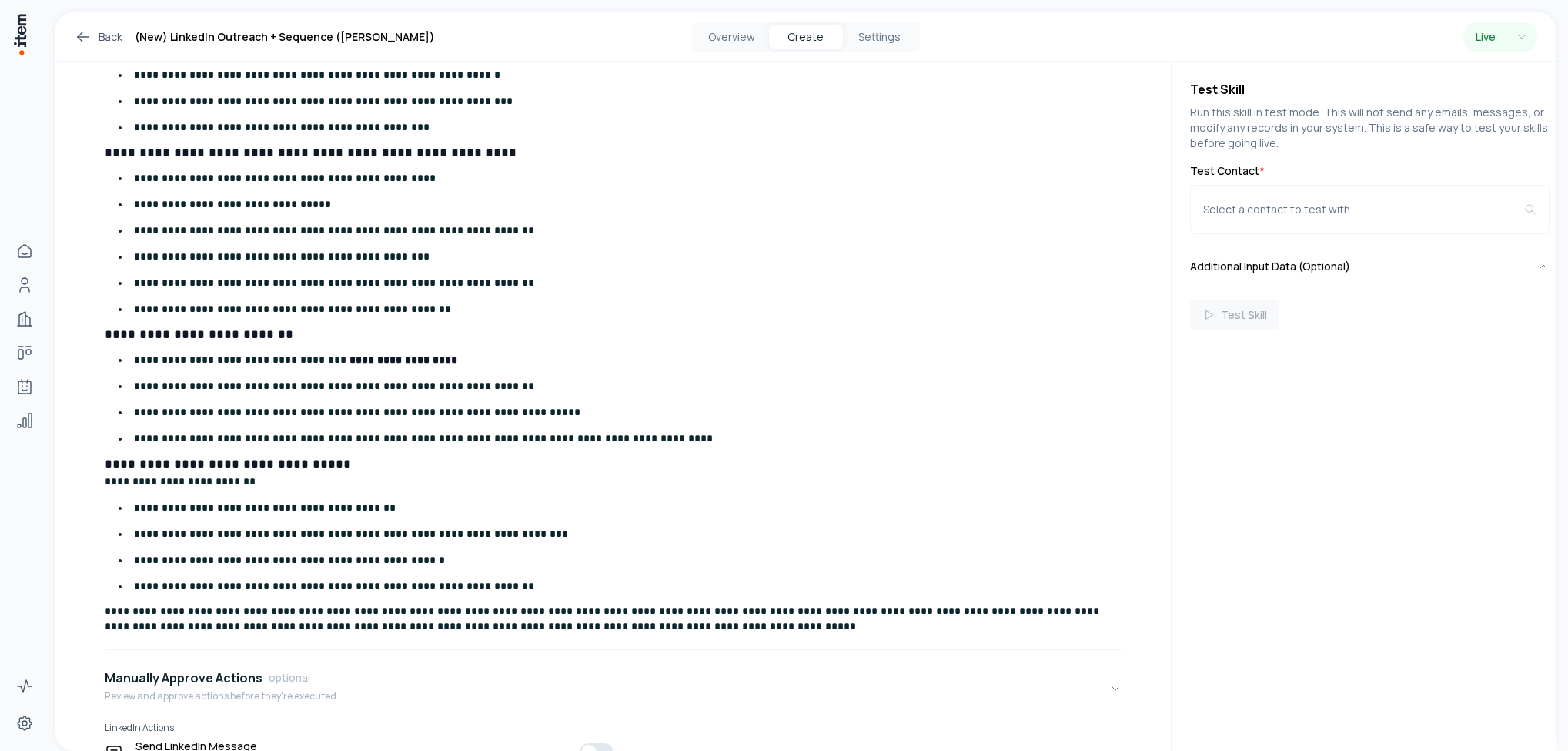
click at [808, 418] on div "**********" at bounding box center [613, 164] width 1017 height 958
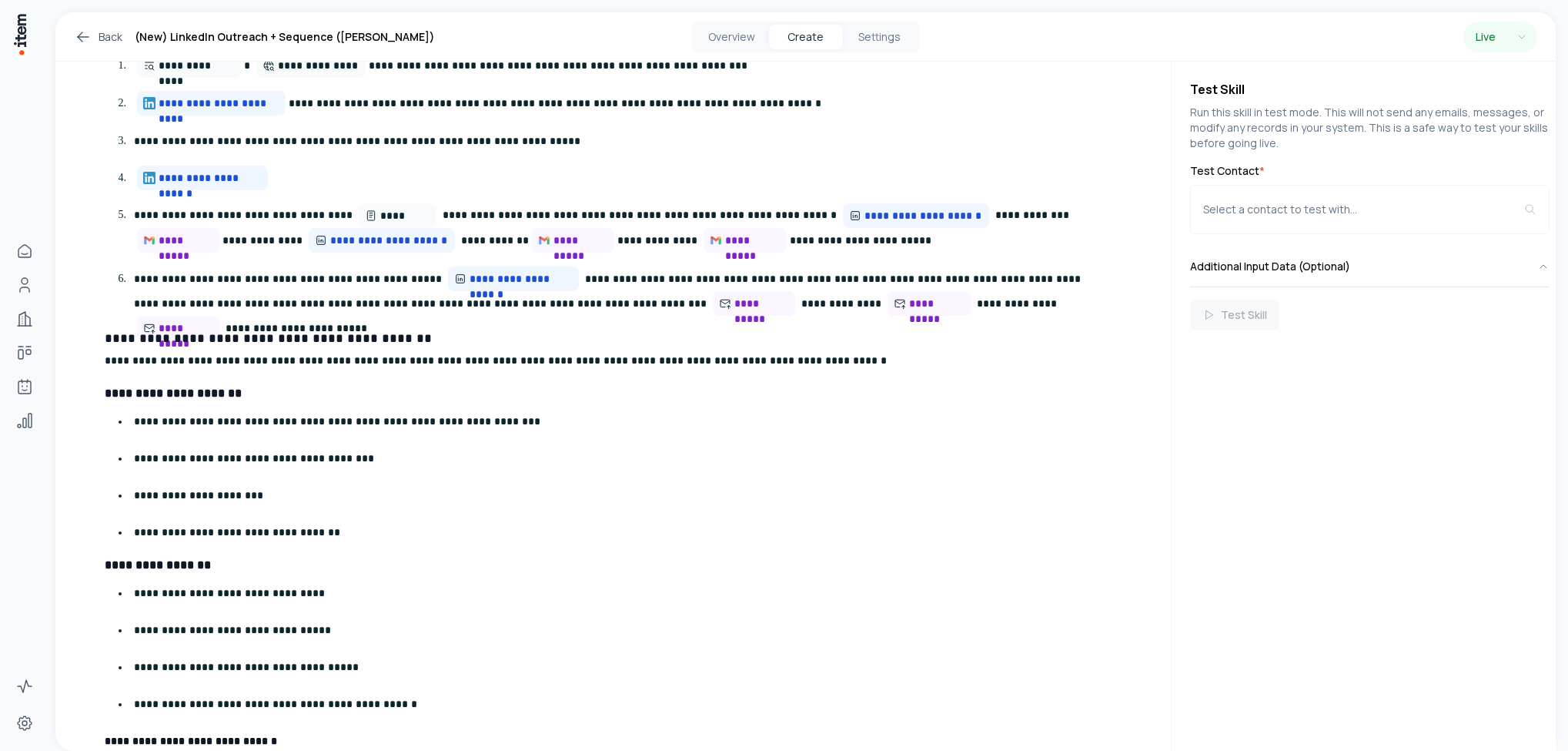
scroll to position [462, 0]
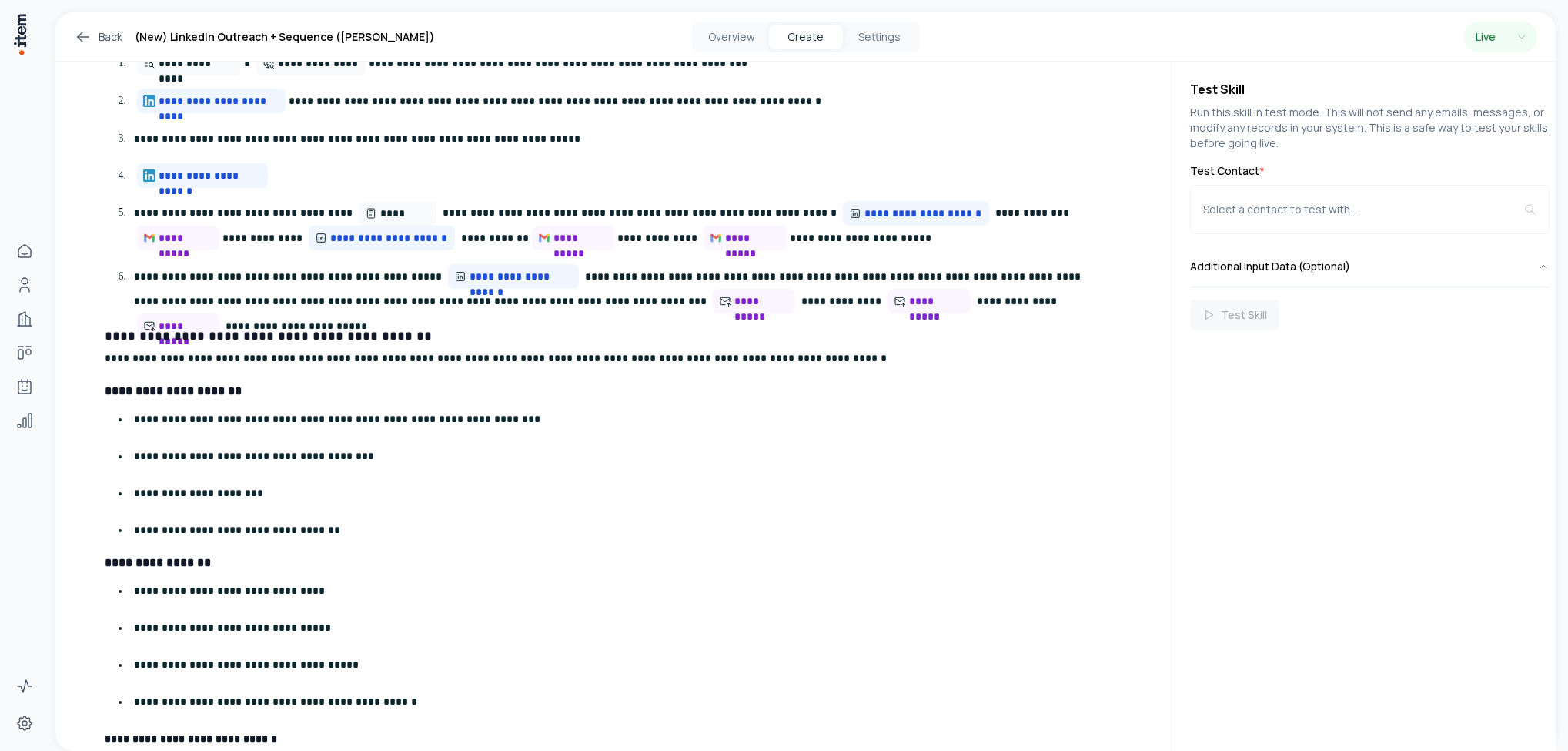
click at [104, 337] on h3 "**********" at bounding box center [604, 336] width 1000 height 18
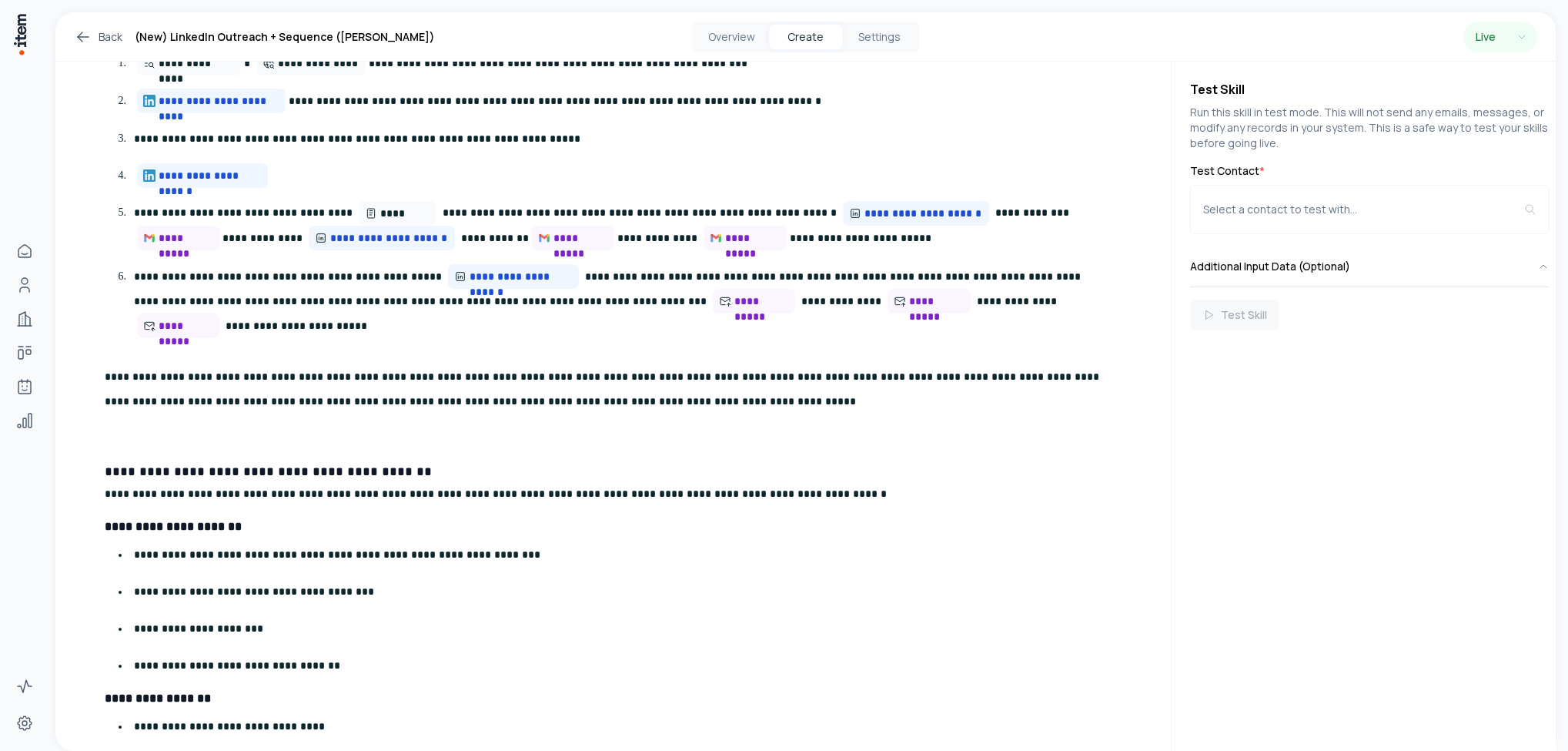
click at [1233, 474] on div "Test Skill Run this skill in test mode. This will not send any emails, messages…" at bounding box center [1363, 406] width 384 height 689
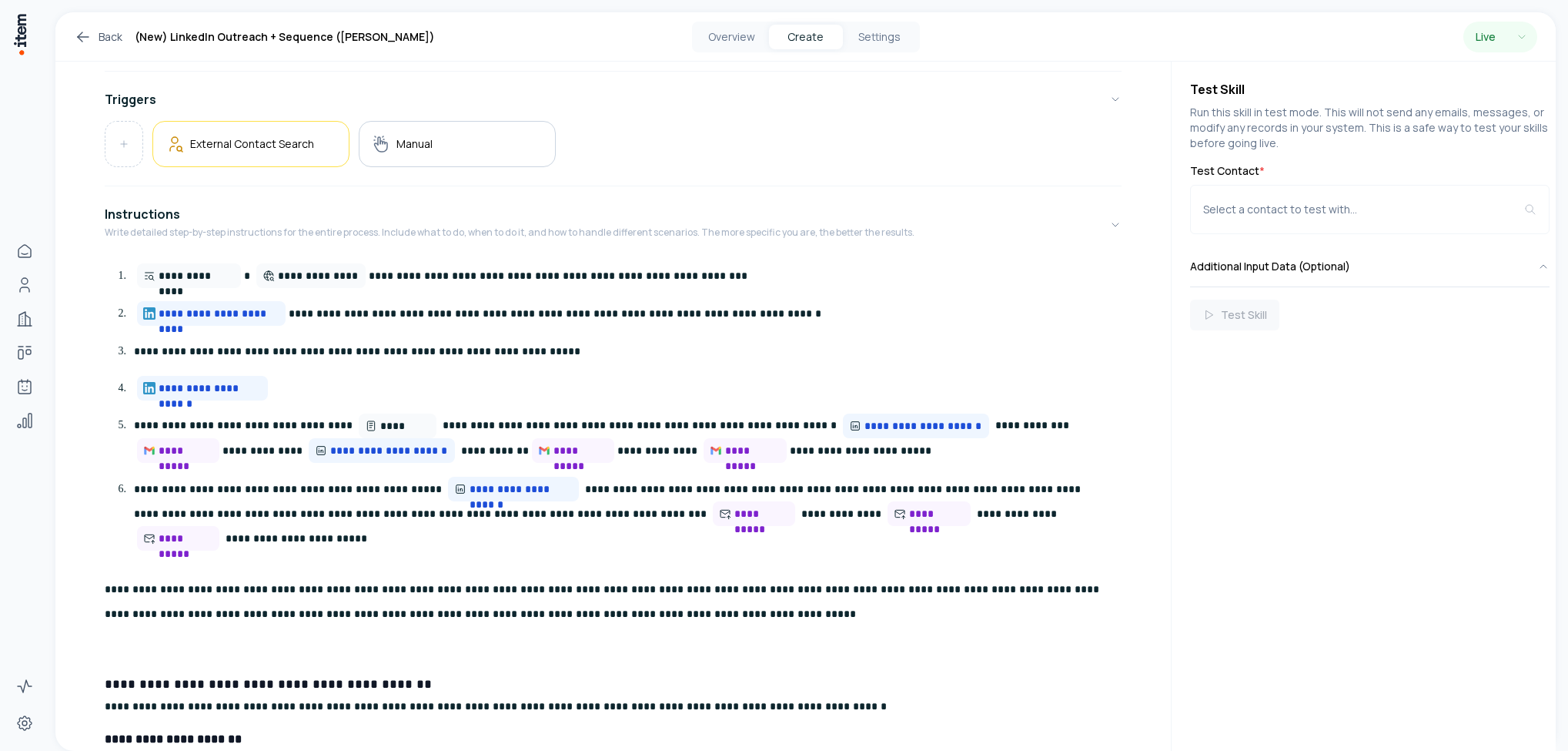
scroll to position [231, 0]
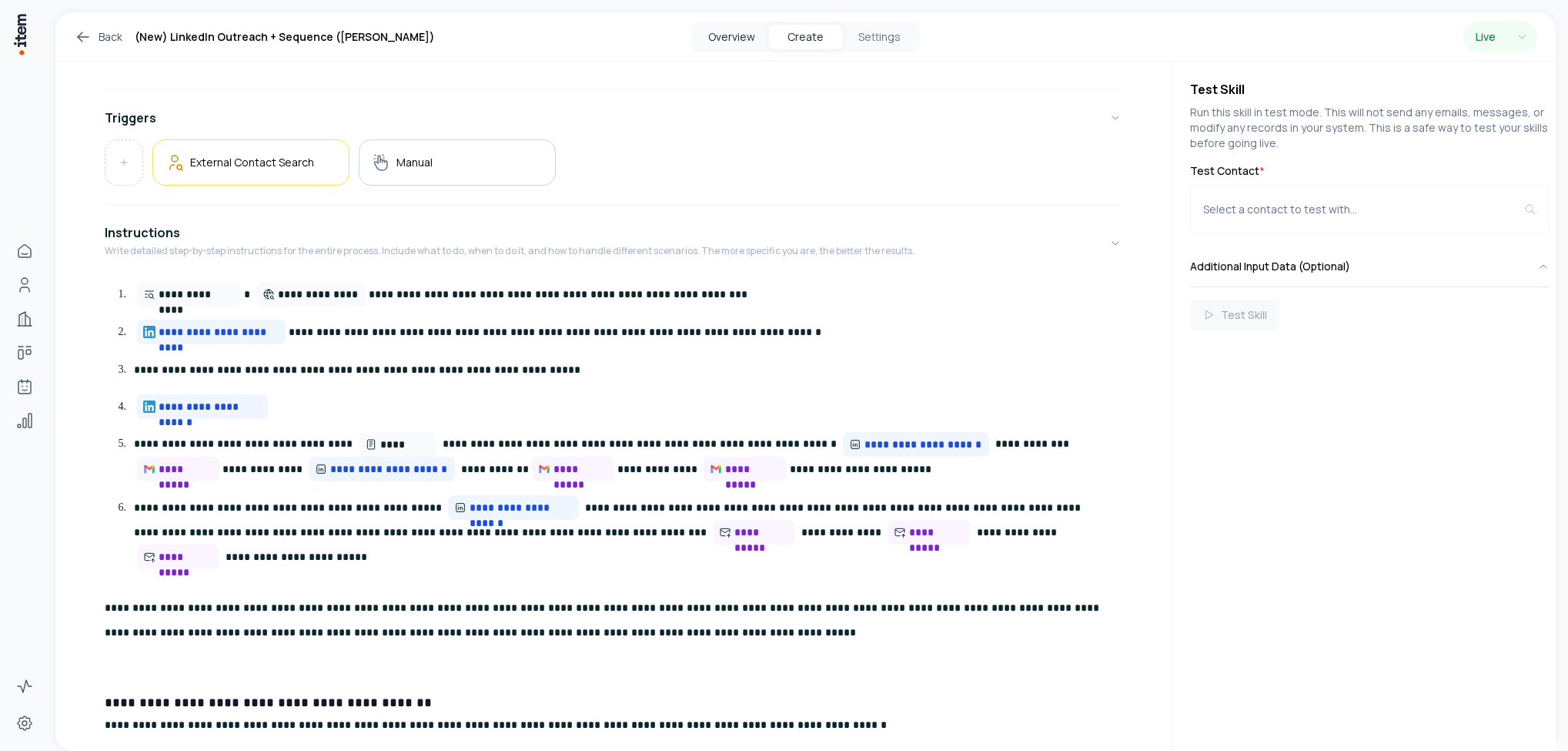
click at [737, 37] on button "Overview" at bounding box center [733, 37] width 74 height 25
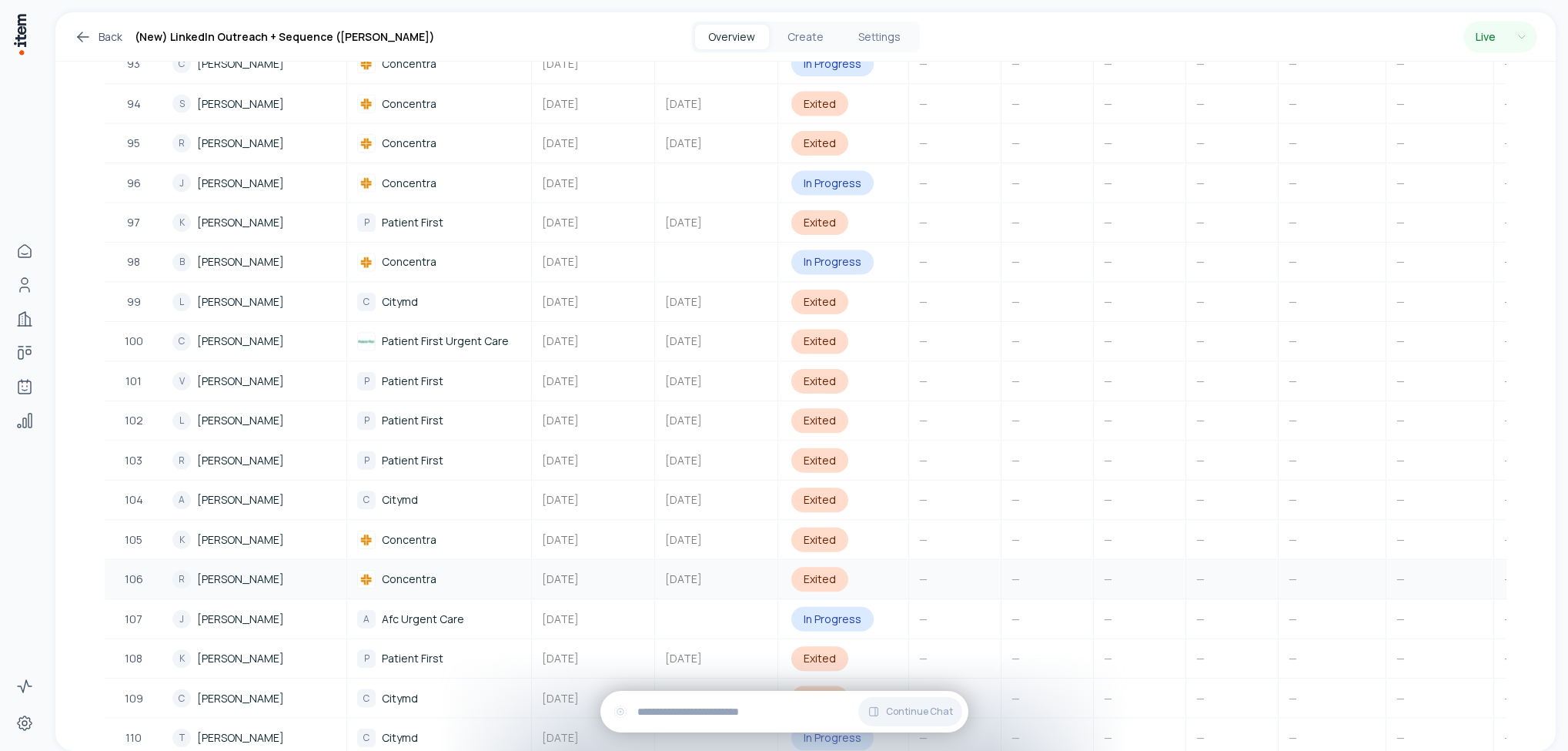
scroll to position [4275, 0]
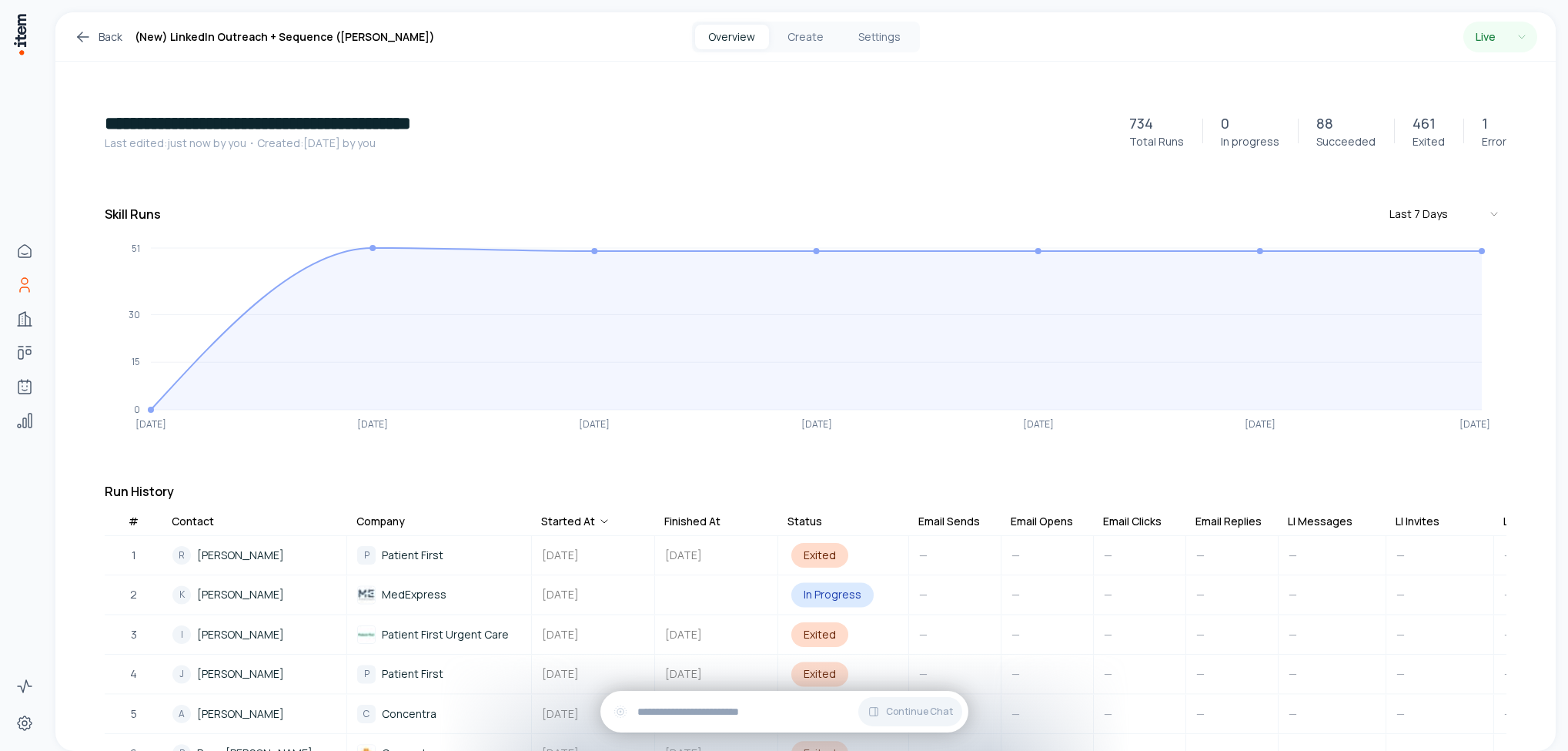
click at [21, 285] on icon "People" at bounding box center [25, 285] width 18 height 18
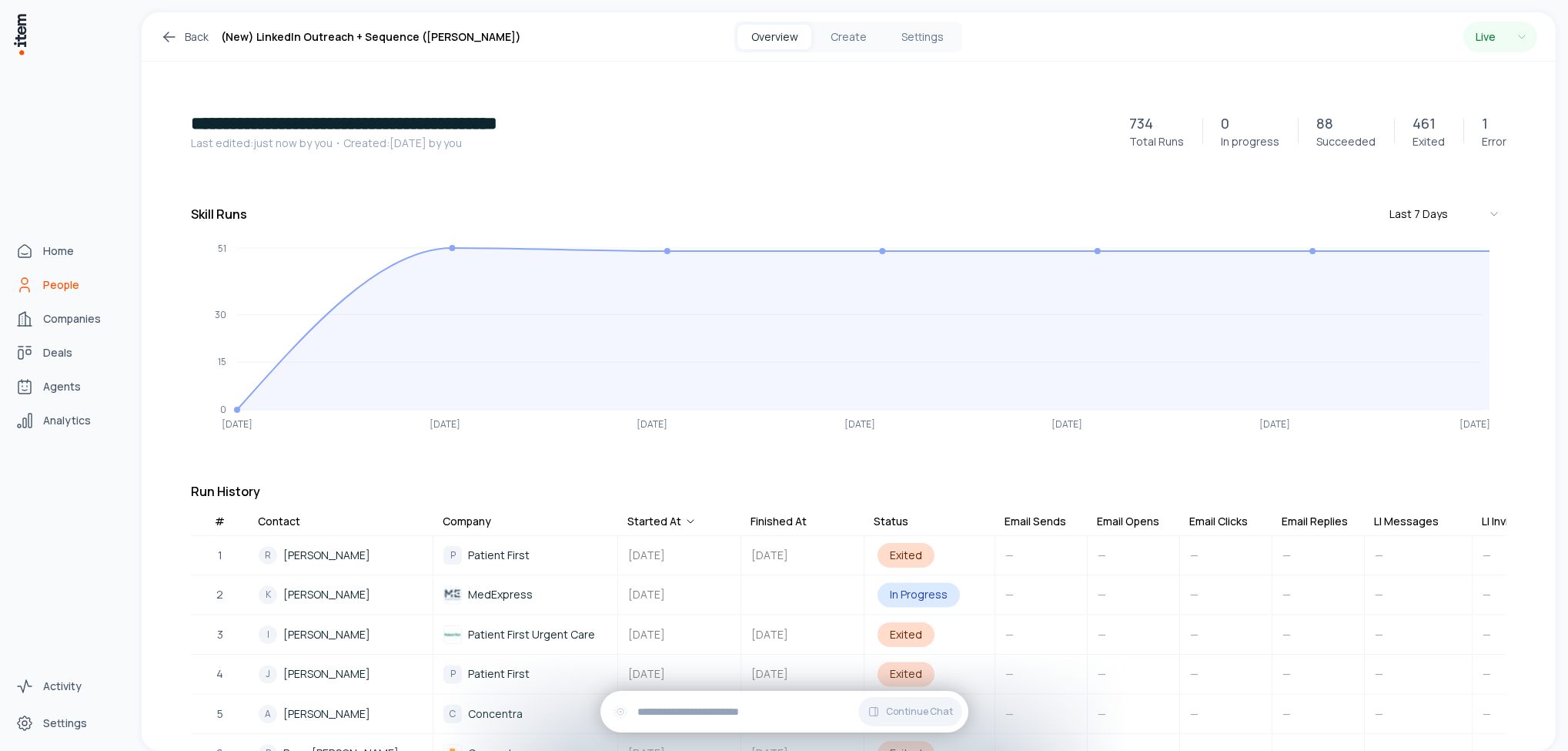
click at [58, 282] on span "People" at bounding box center [61, 285] width 36 height 16
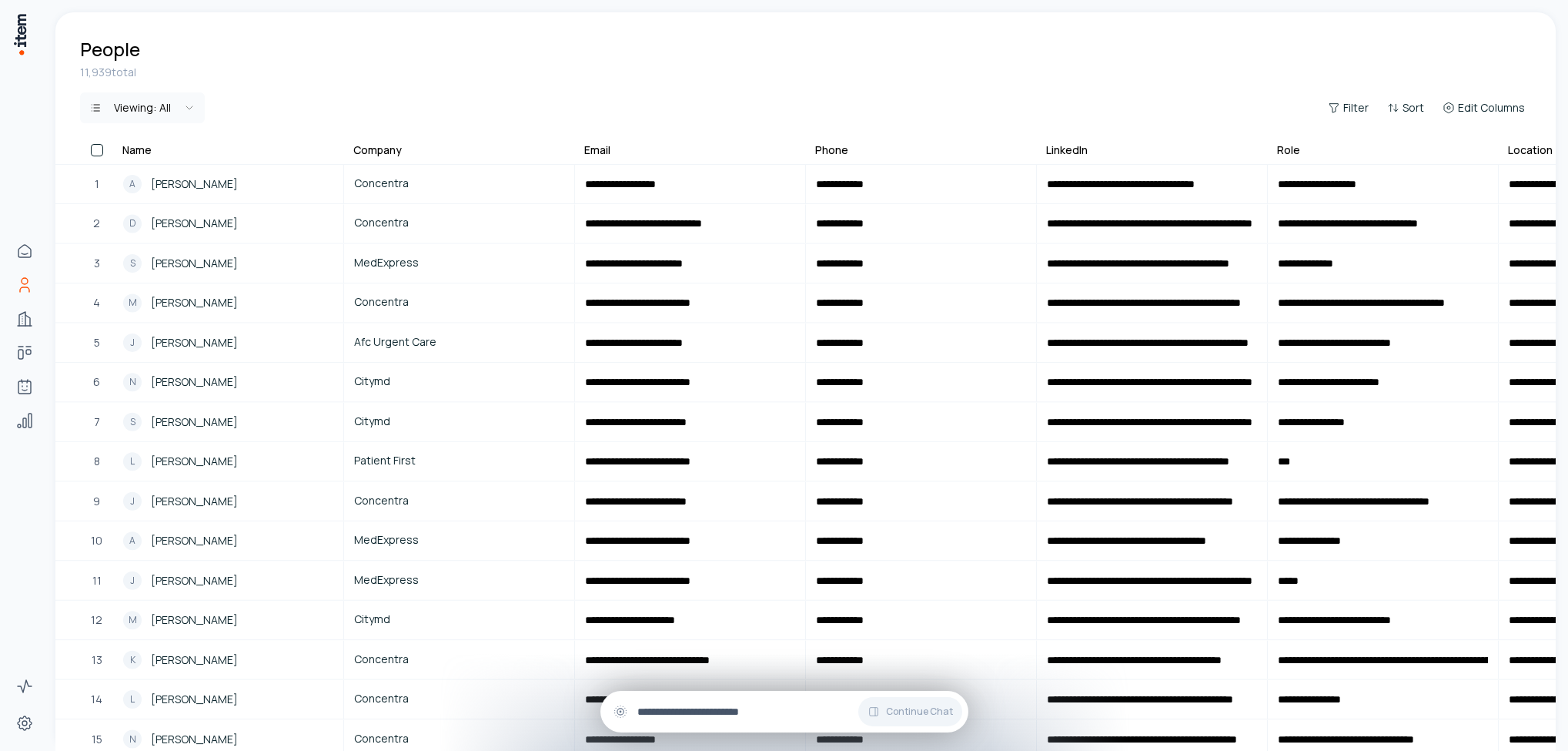
click at [728, 719] on input "text" at bounding box center [797, 712] width 319 height 17
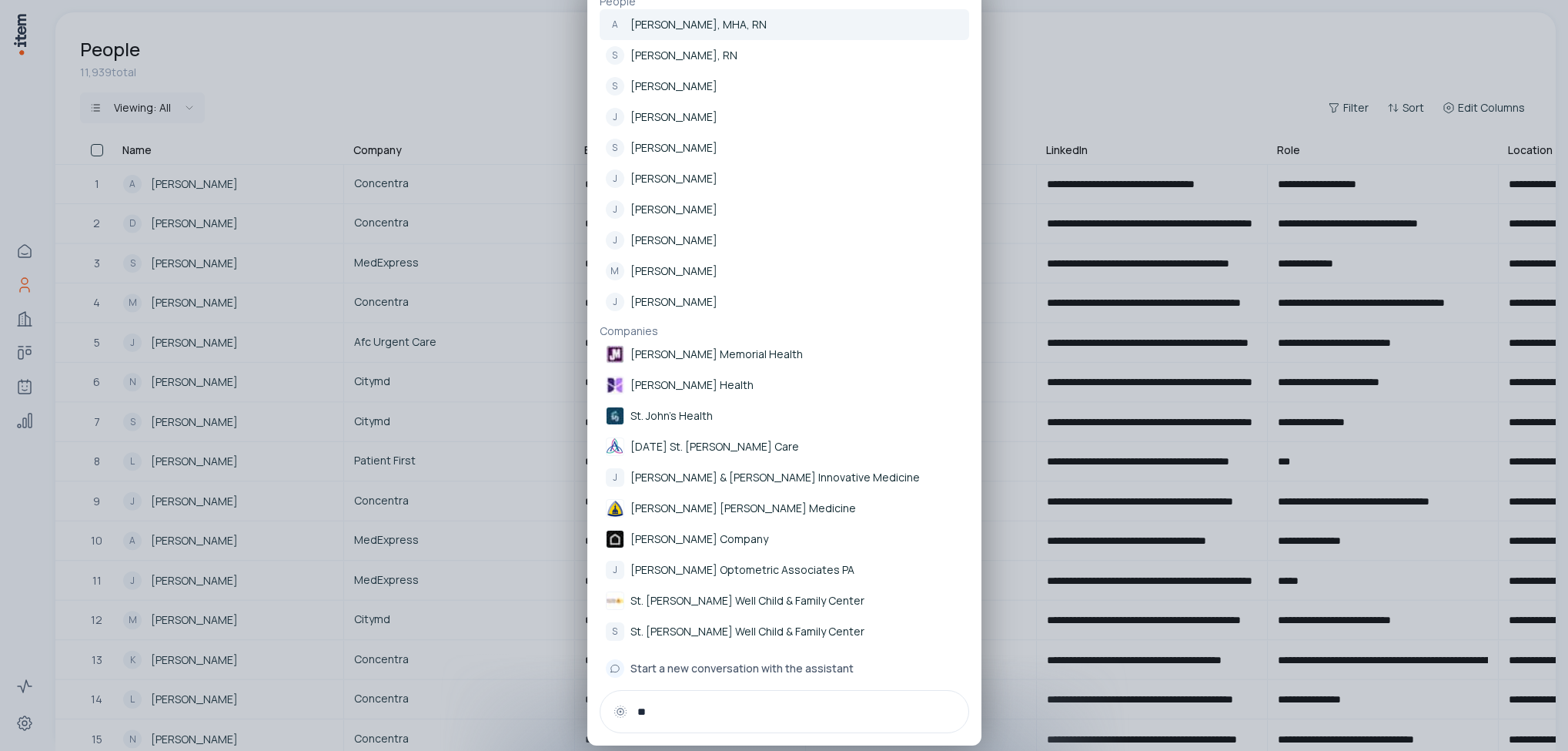
type input "*"
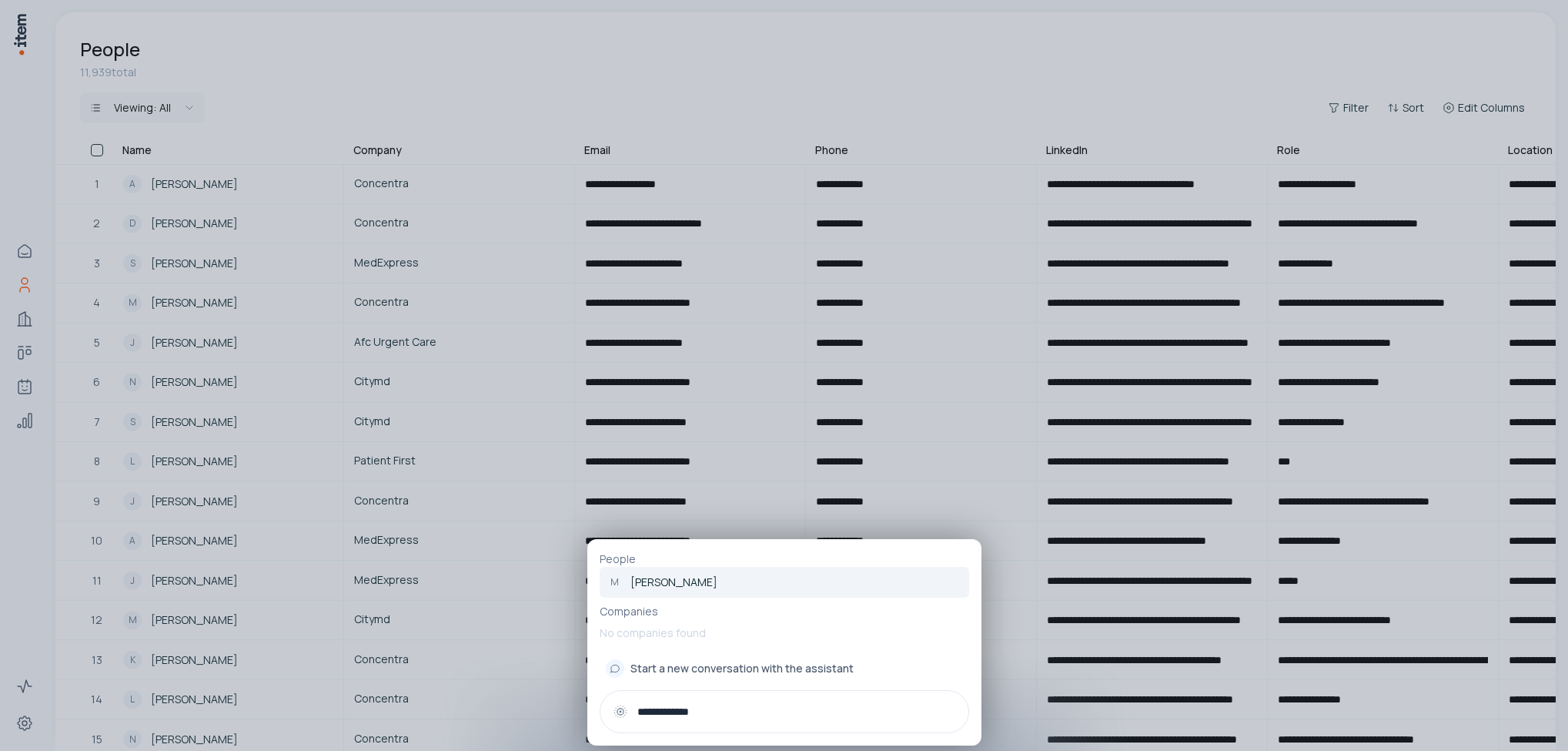
type input "**********"
click at [711, 582] on p "Michelle Harrison" at bounding box center [674, 582] width 87 height 16
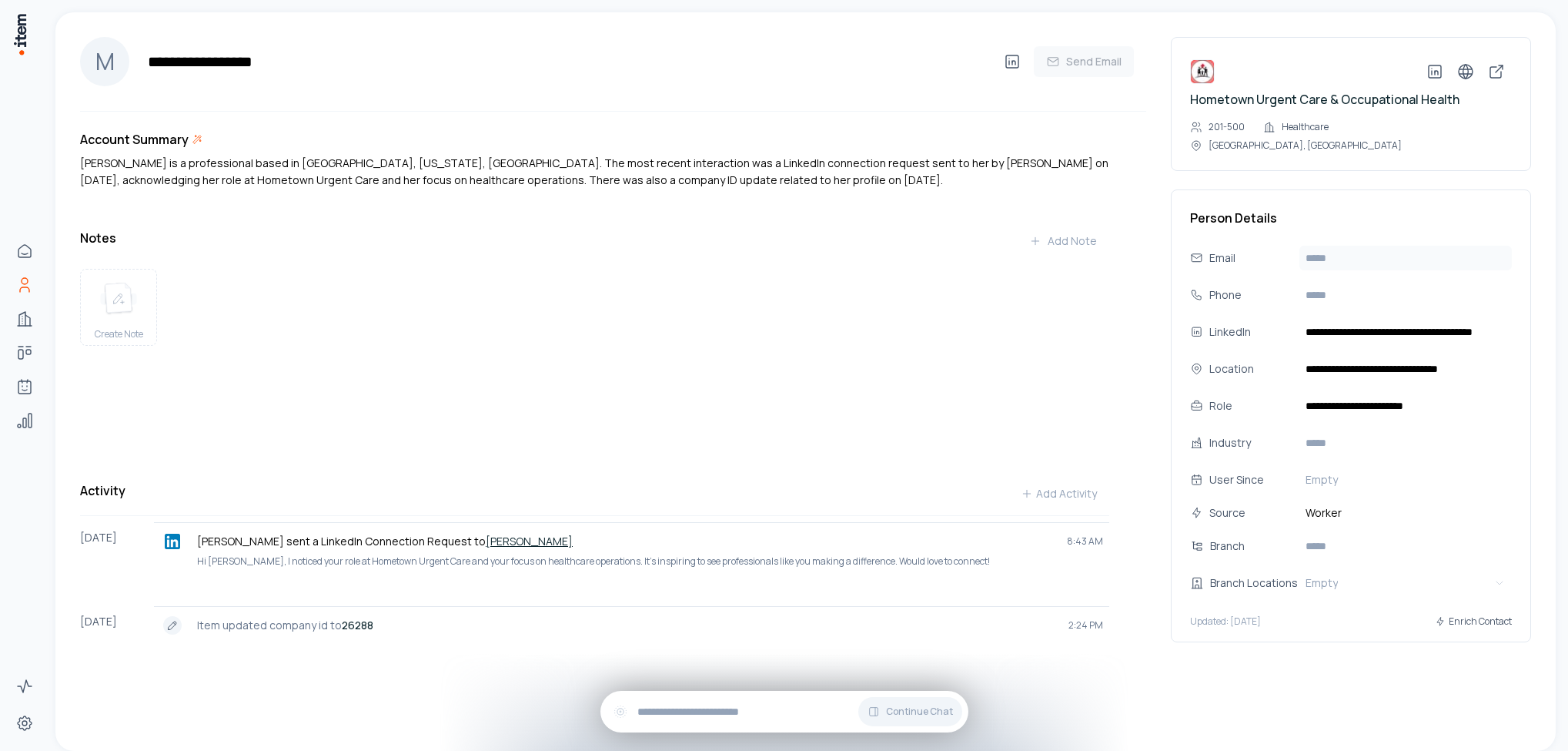
click at [1351, 246] on input "text" at bounding box center [1406, 258] width 212 height 25
click at [1010, 63] on icon at bounding box center [1012, 62] width 18 height 18
click at [677, 701] on div "Continue Chat" at bounding box center [784, 712] width 368 height 42
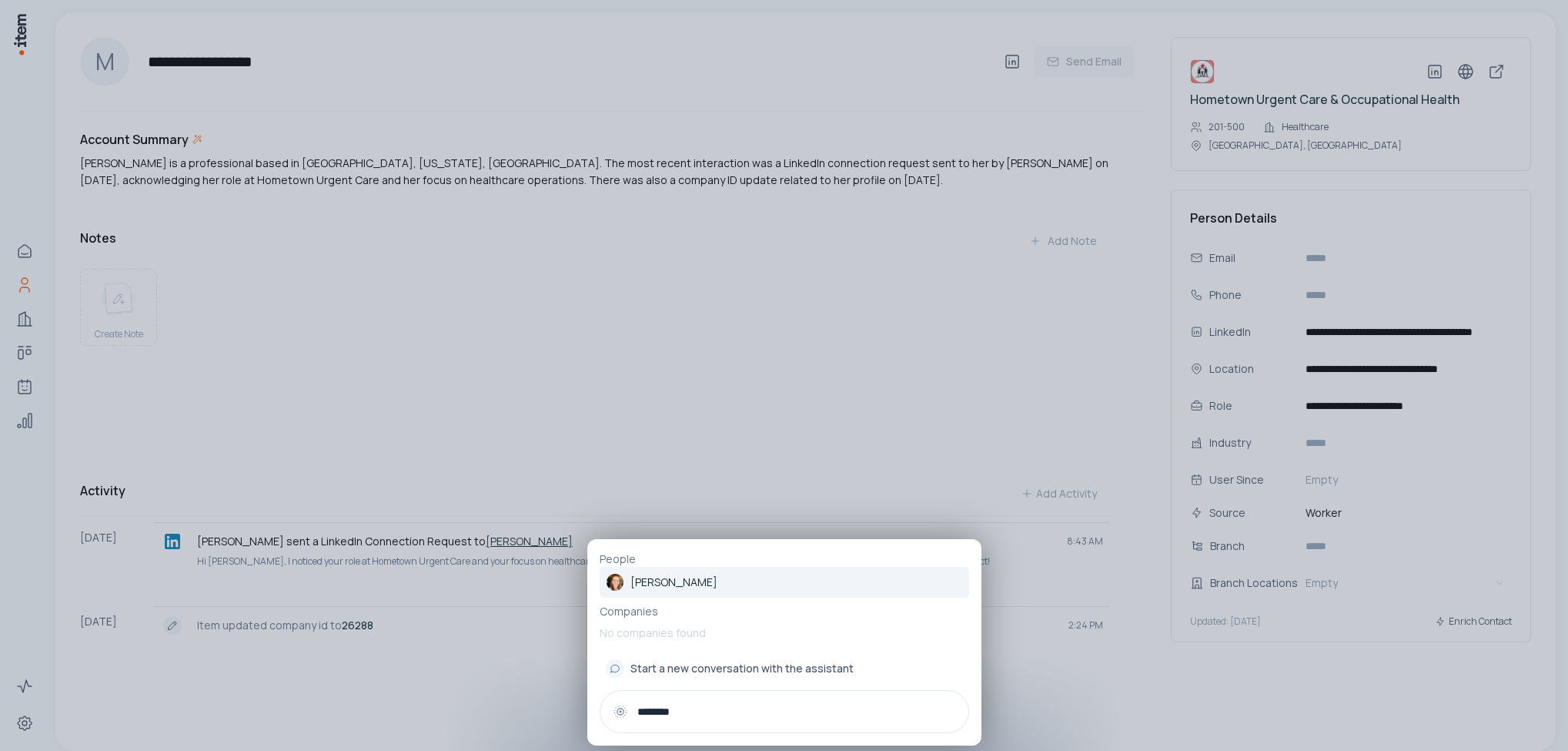
type input "********"
click at [702, 585] on link "Jodi Strock" at bounding box center [784, 582] width 369 height 30
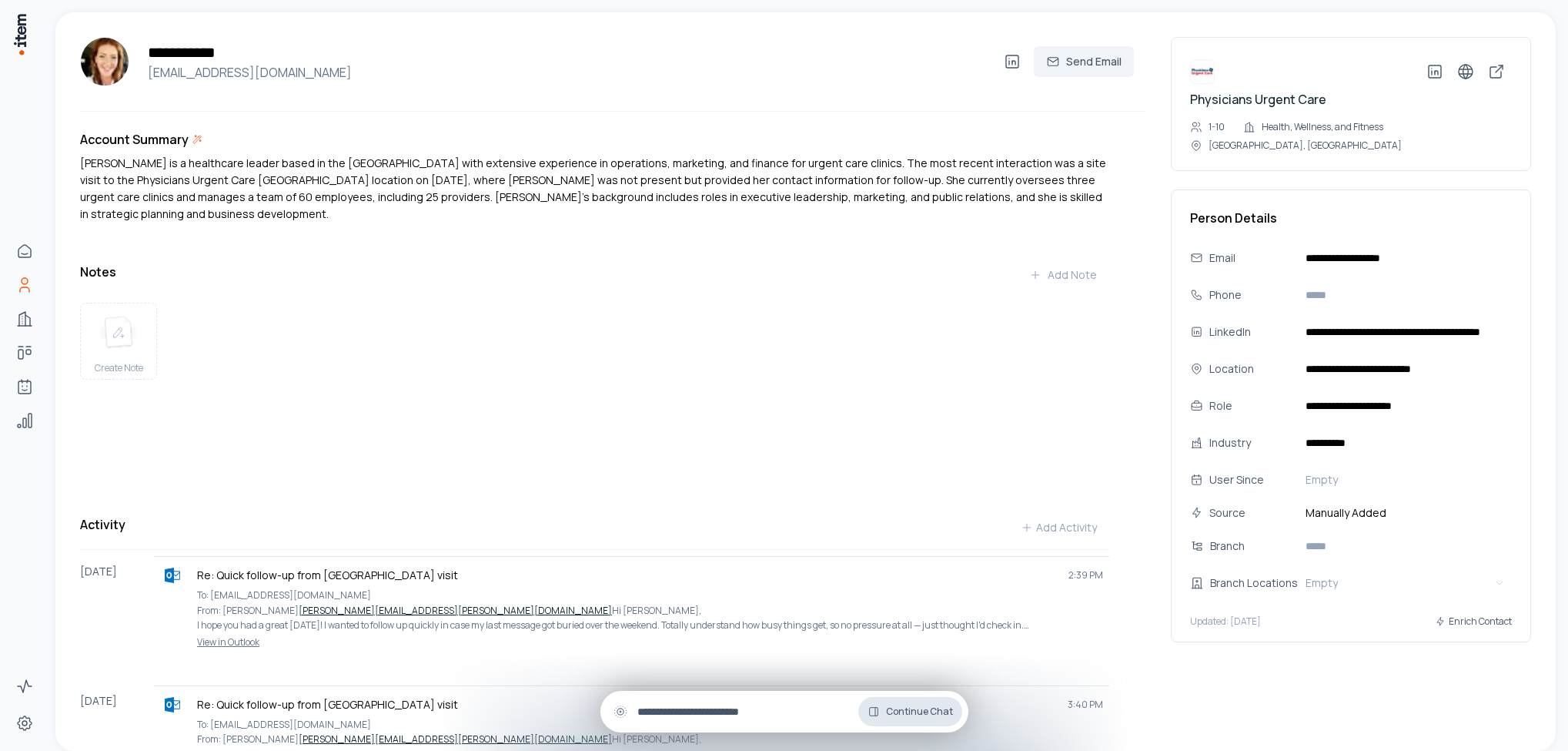
click at [906, 706] on span "Continue Chat" at bounding box center [919, 712] width 67 height 12
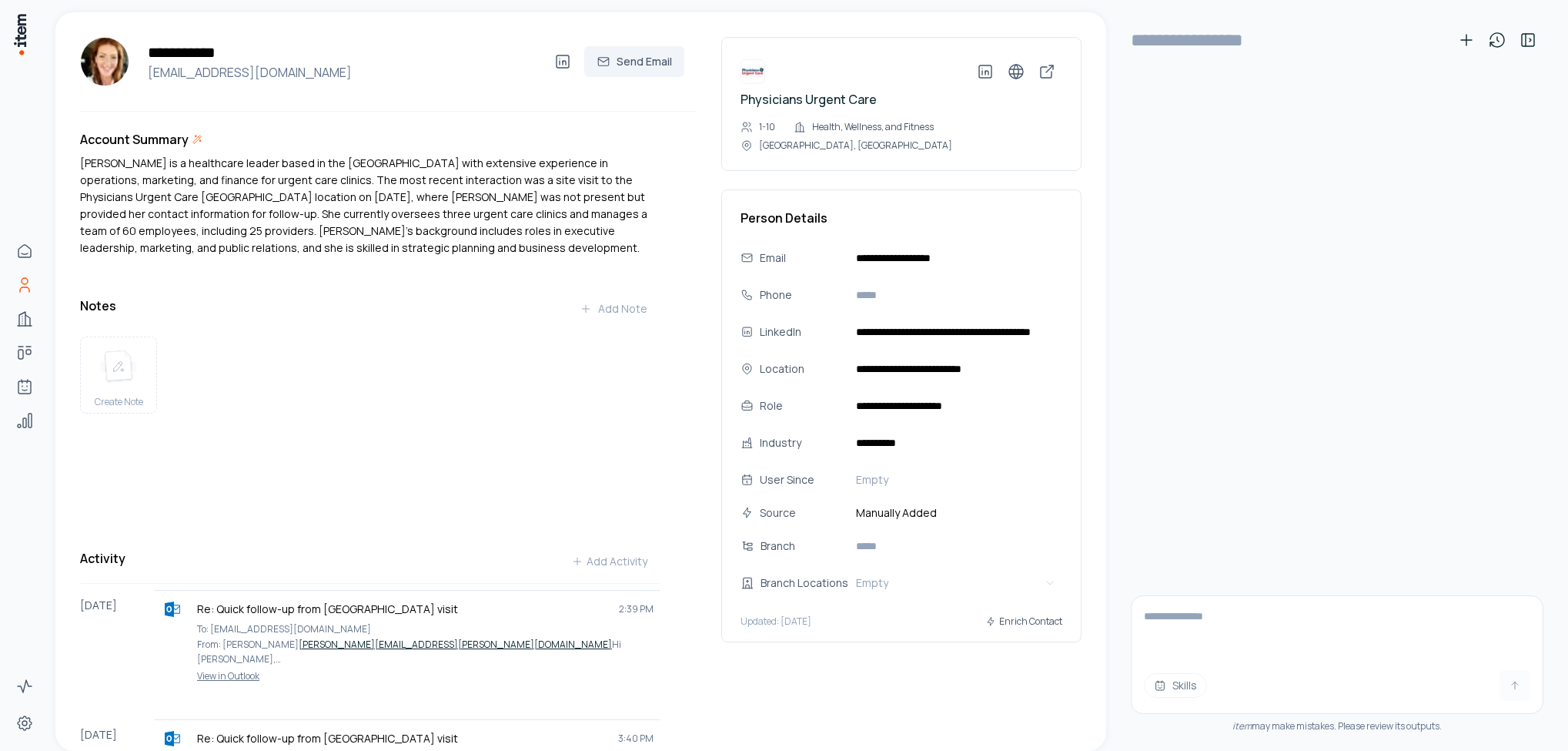
click at [1213, 624] on textarea at bounding box center [1337, 627] width 411 height 62
click at [1179, 684] on span "Skills" at bounding box center [1185, 685] width 25 height 16
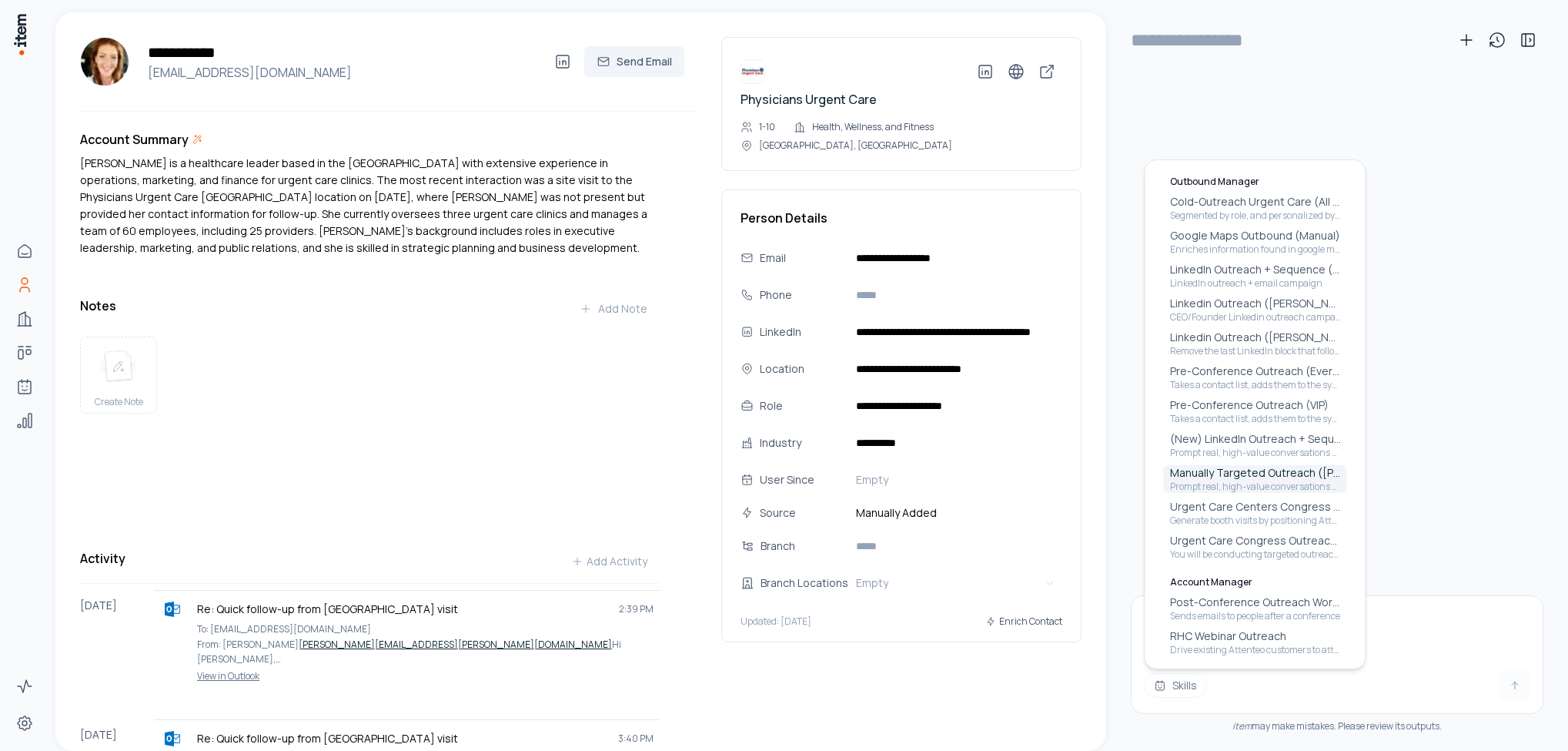
click at [1225, 479] on p "Manually Targeted Outreach ([PERSON_NAME])" at bounding box center [1256, 473] width 171 height 16
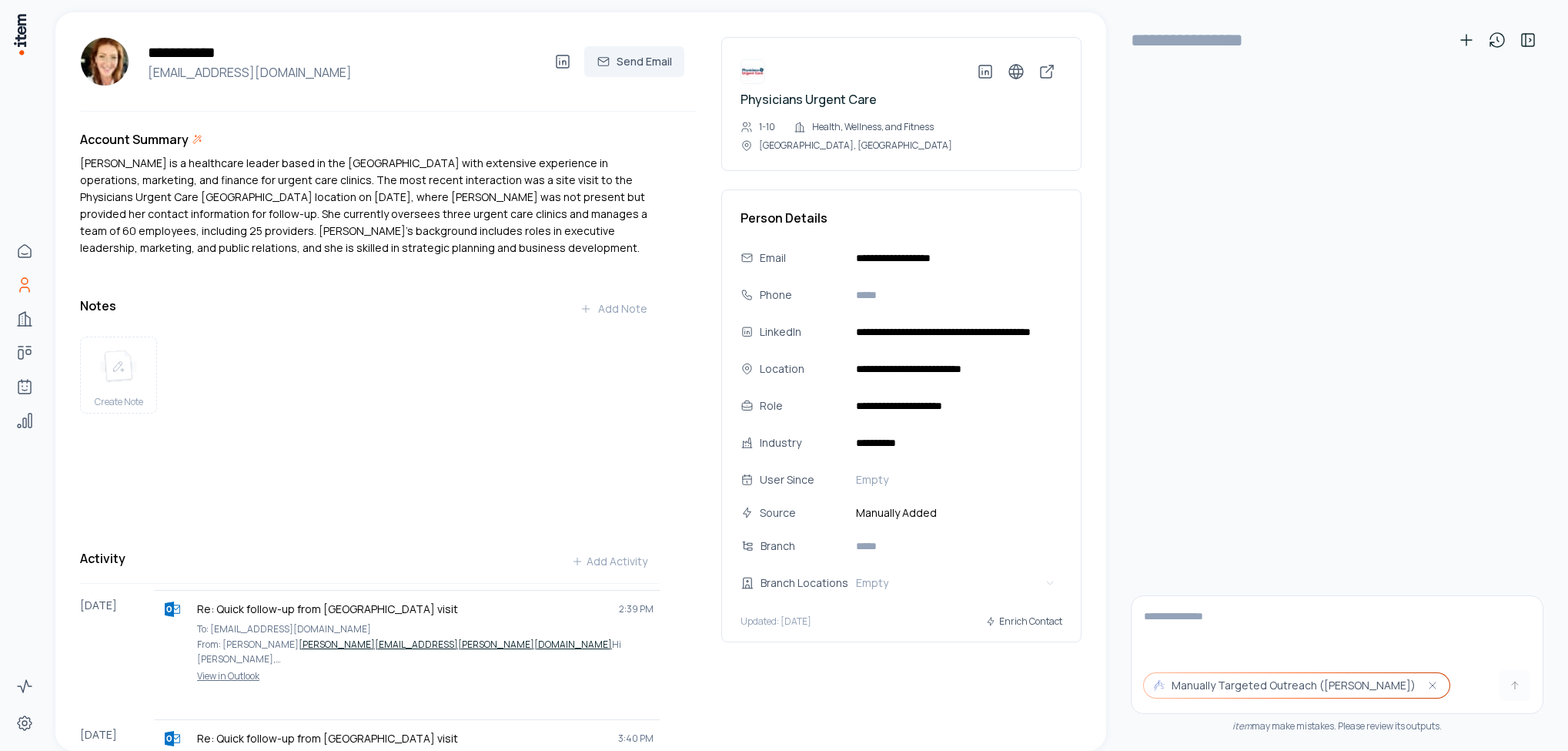
click at [1211, 619] on textarea at bounding box center [1337, 627] width 411 height 62
type textarea "*"
type textarea "**********"
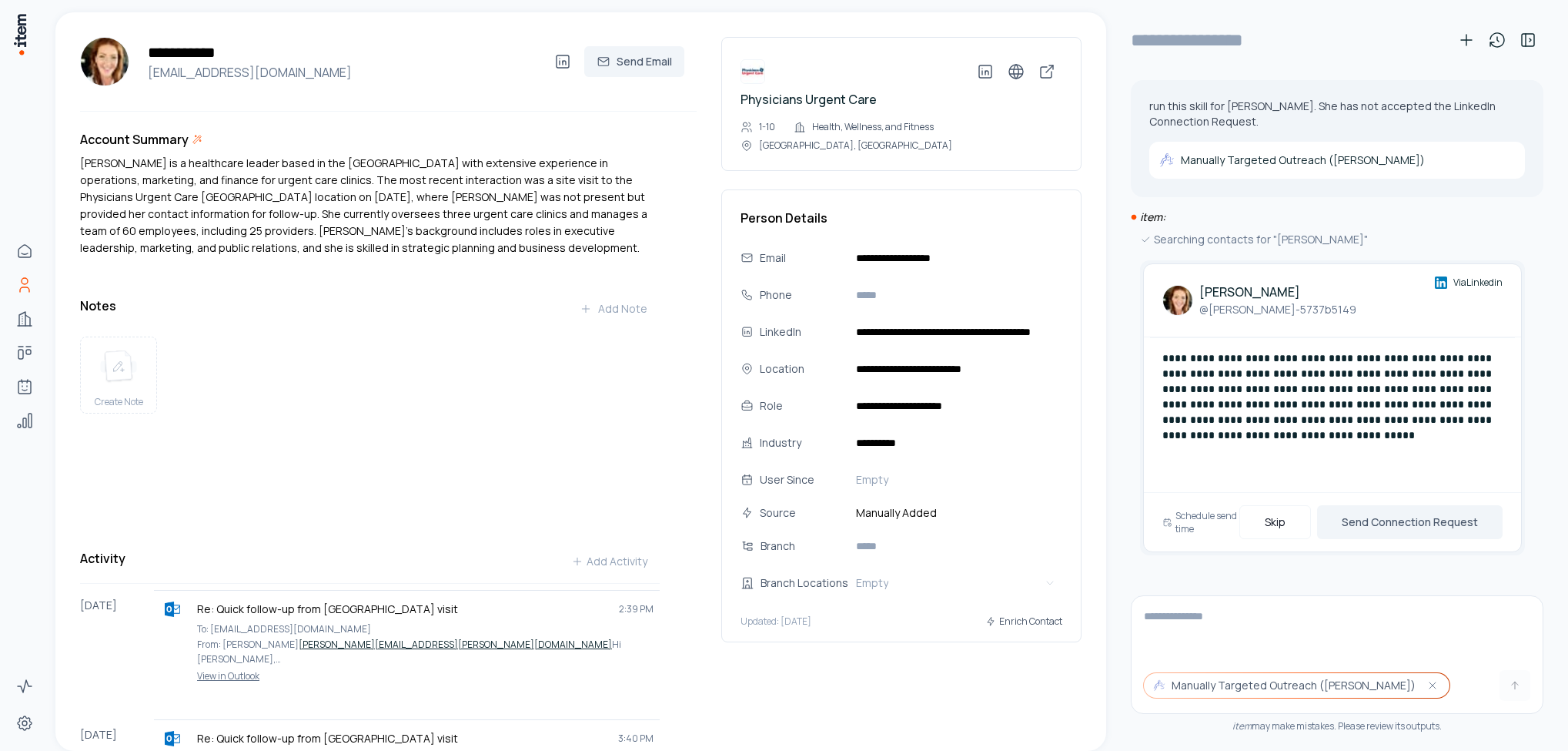
type input "**********"
click at [1279, 527] on button "Skip" at bounding box center [1275, 522] width 72 height 34
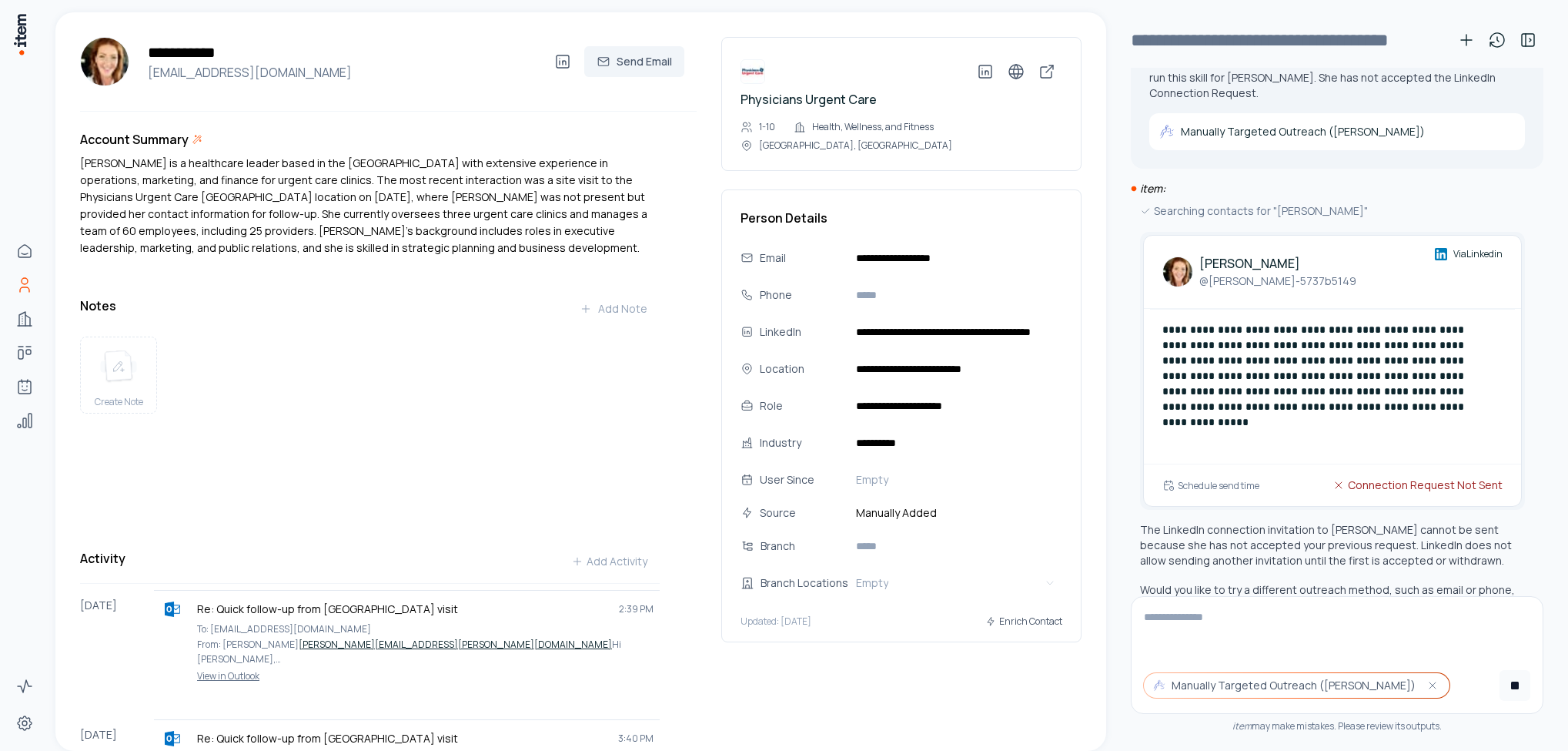
scroll to position [72, 0]
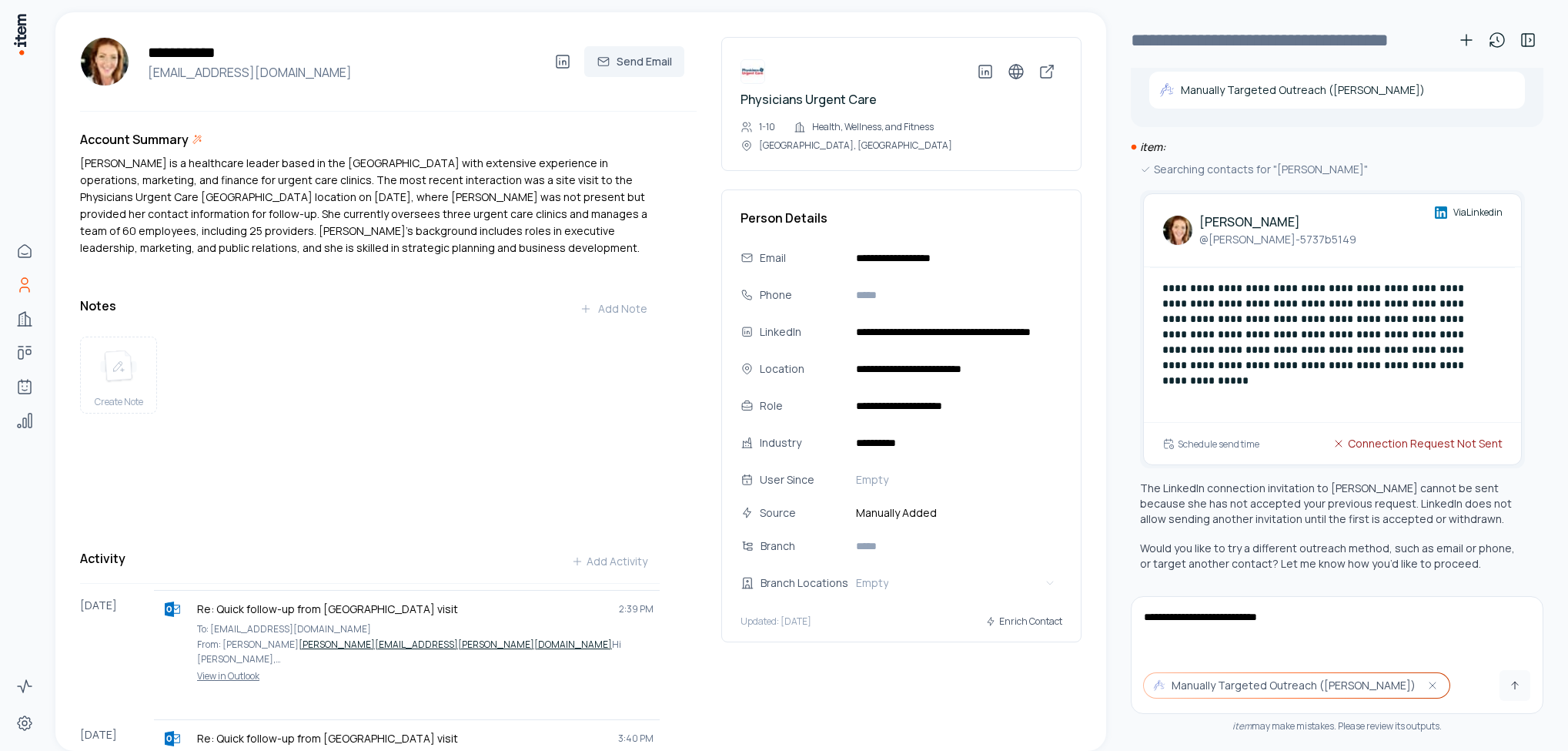
type textarea "**********"
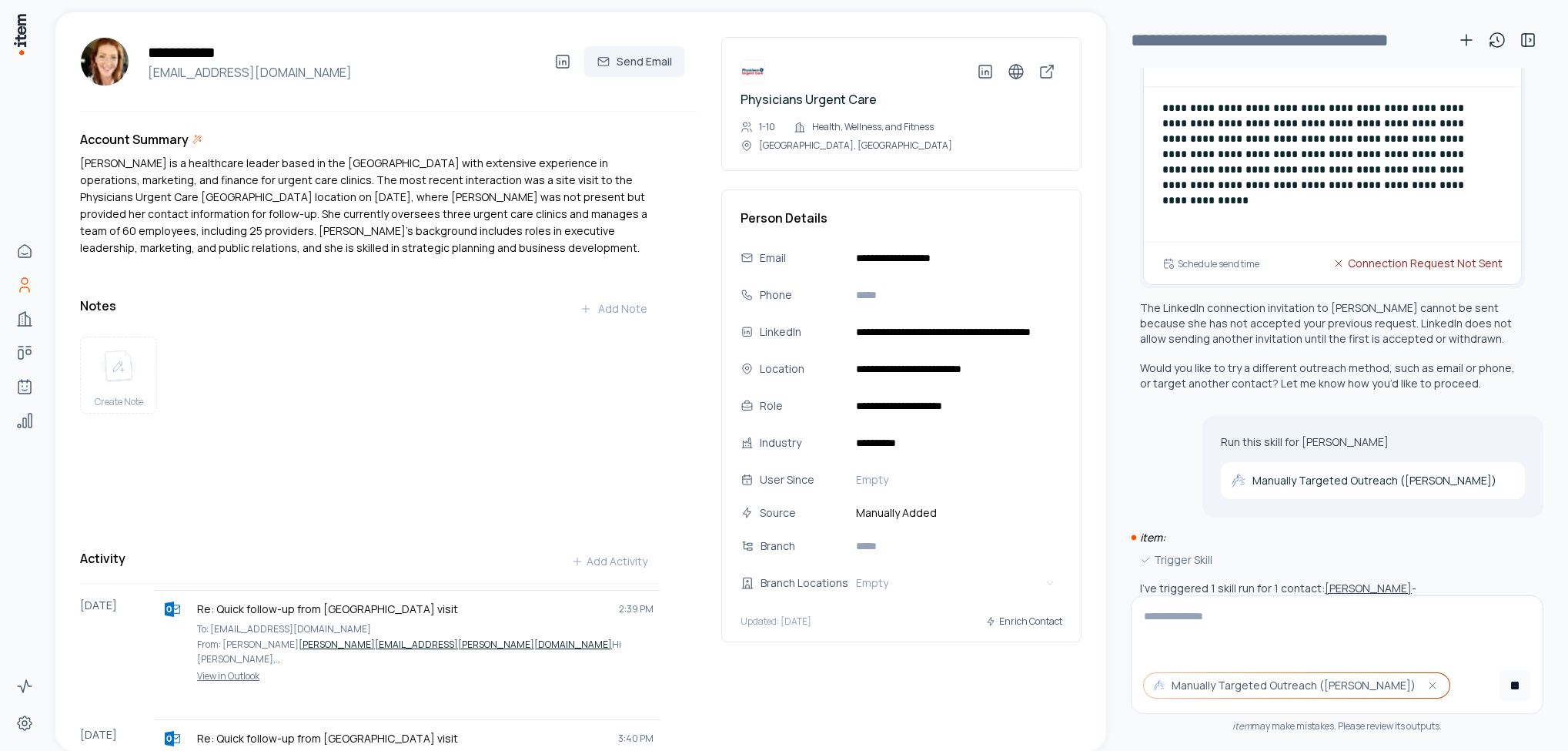
scroll to position [338, 0]
